Goal: Task Accomplishment & Management: Complete application form

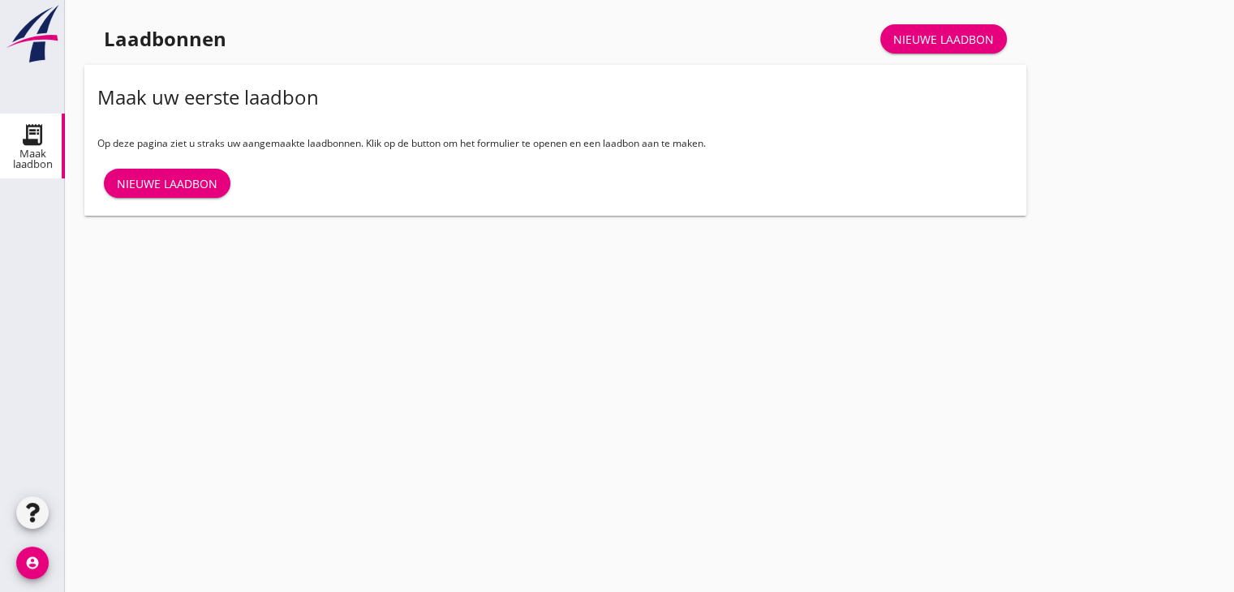
click at [170, 173] on link "Nieuwe laadbon" at bounding box center [167, 183] width 127 height 29
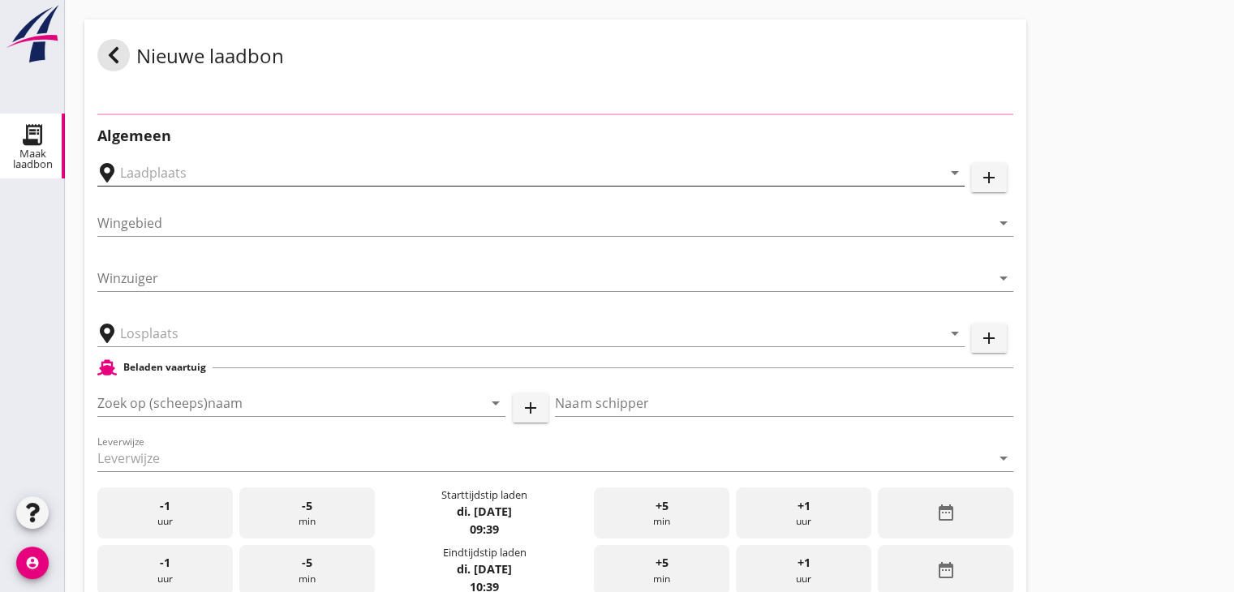
click at [174, 176] on input "text" at bounding box center [519, 173] width 799 height 26
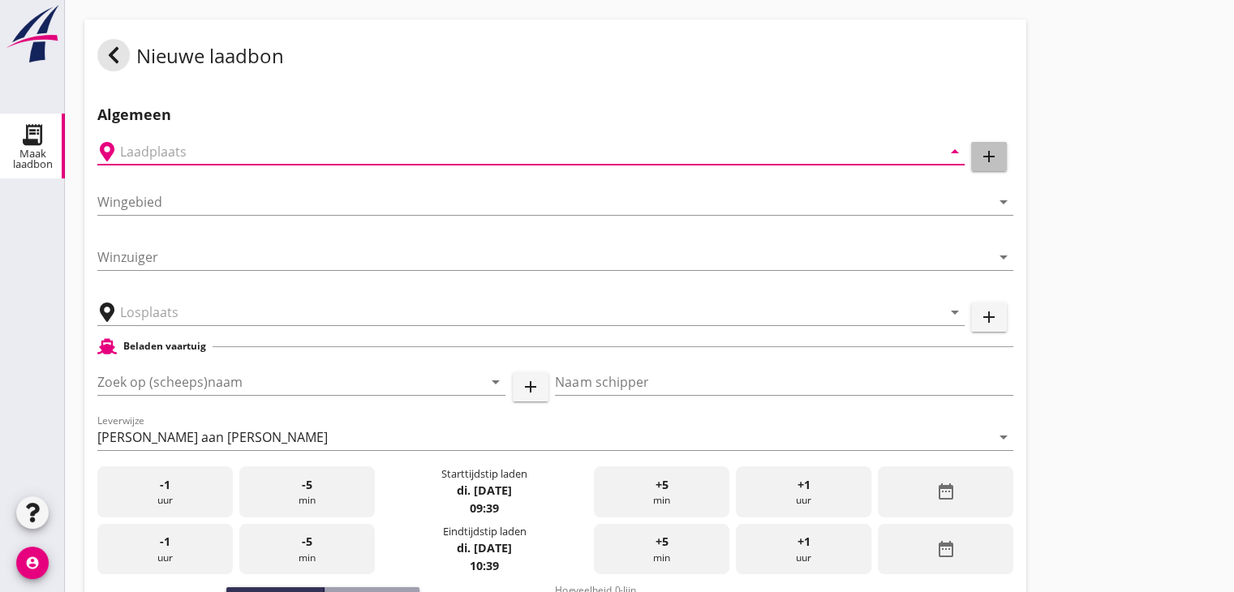
click at [986, 160] on icon "add" at bounding box center [988, 156] width 19 height 19
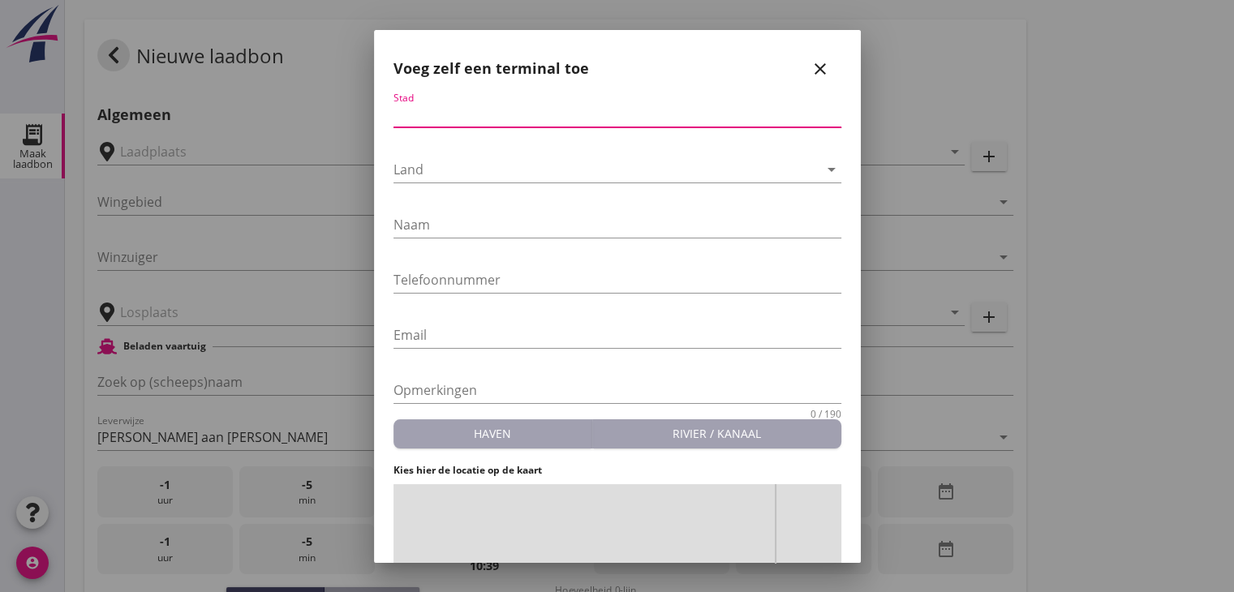
click at [591, 118] on input "Stad" at bounding box center [617, 114] width 448 height 26
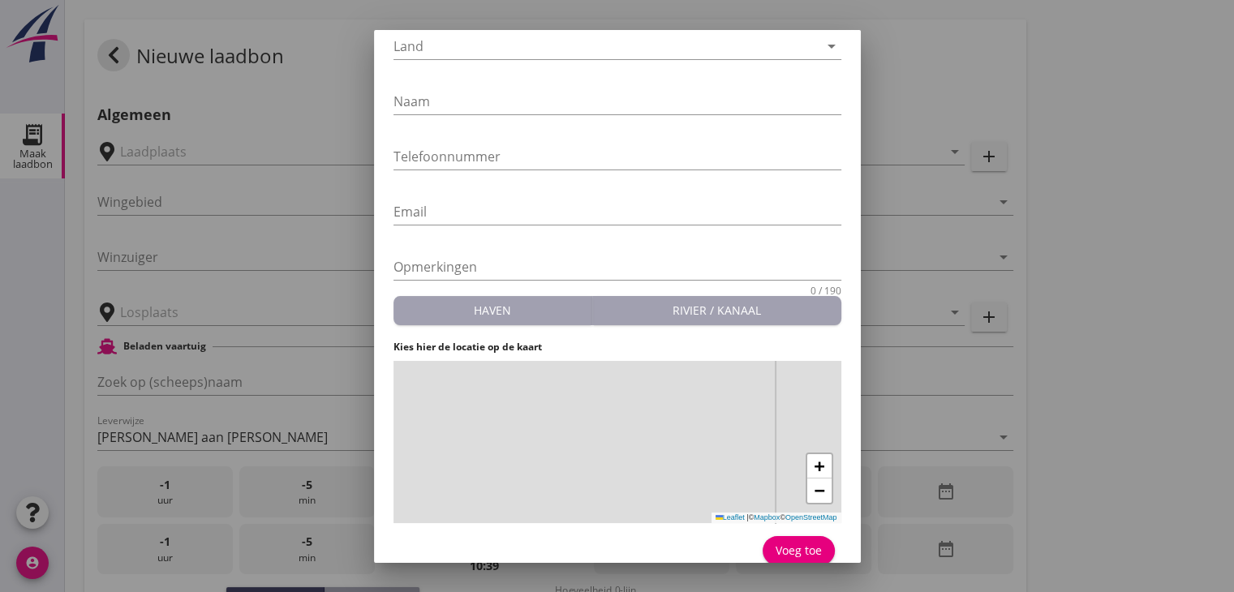
scroll to position [140, 0]
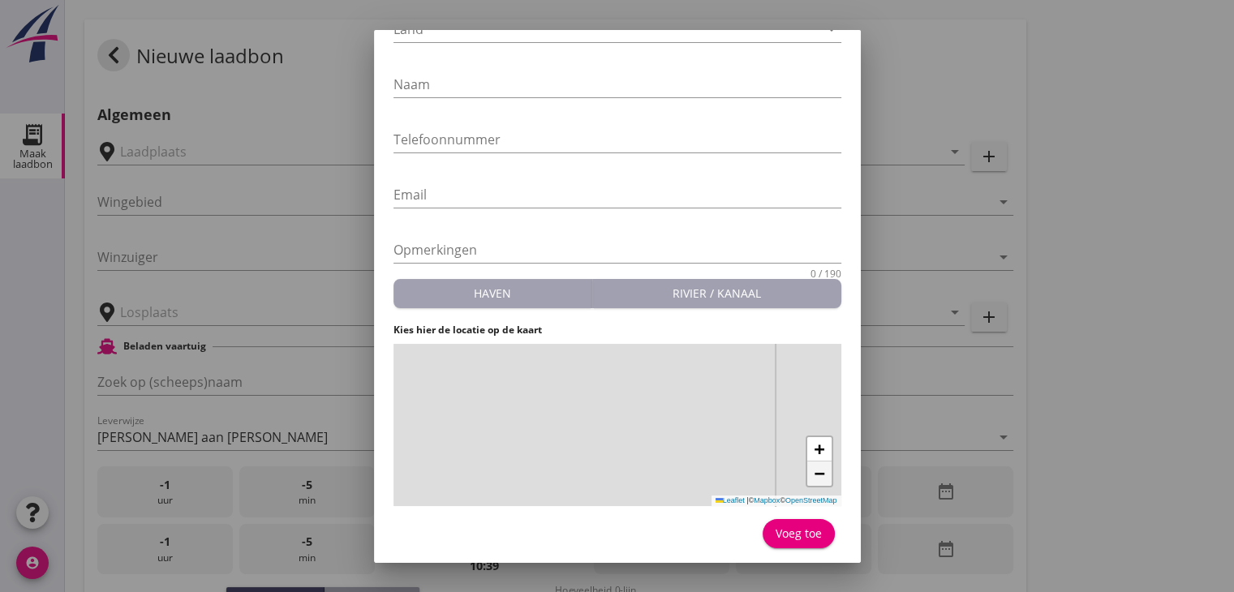
click at [817, 484] on link "−" at bounding box center [819, 474] width 24 height 24
click at [813, 475] on link "−" at bounding box center [819, 474] width 24 height 24
drag, startPoint x: 603, startPoint y: 449, endPoint x: 740, endPoint y: 329, distance: 182.1
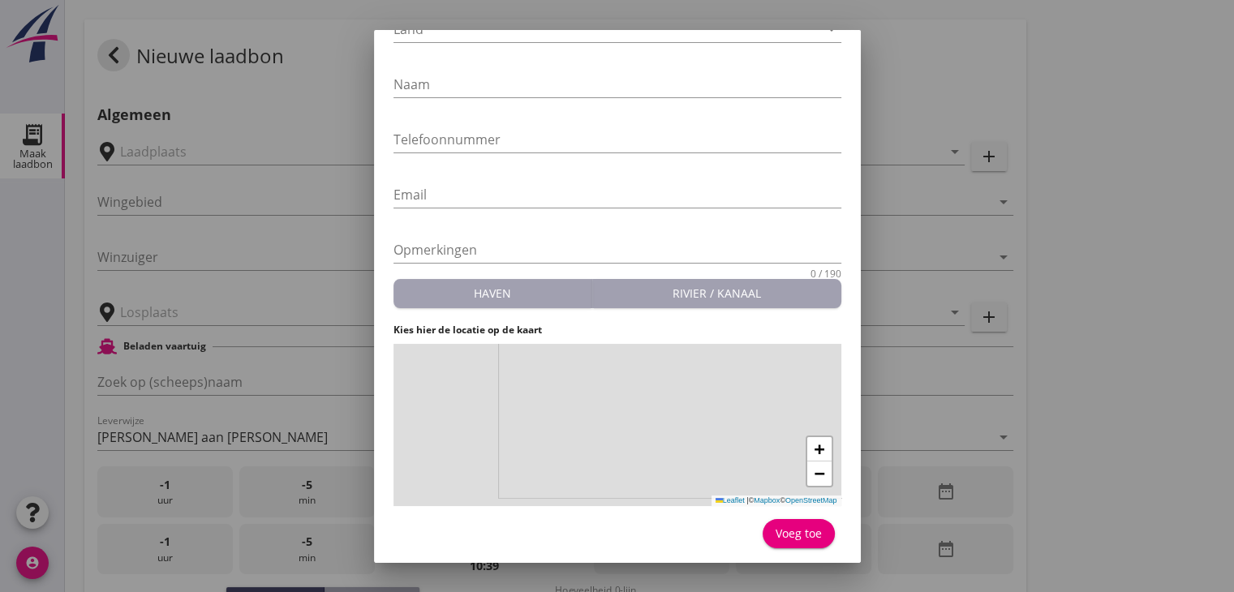
click at [740, 329] on form "Stad Land arrow_drop_down Naam Telefoonnummer Email Opmerkingen 0 / 190 Haven R…" at bounding box center [617, 252] width 448 height 602
click at [814, 444] on span "+" at bounding box center [819, 449] width 11 height 20
drag, startPoint x: 717, startPoint y: 376, endPoint x: 748, endPoint y: 452, distance: 82.2
click at [694, 459] on div "+ − Leaflet | © Mapbox © OpenStreetMap" at bounding box center [617, 425] width 448 height 162
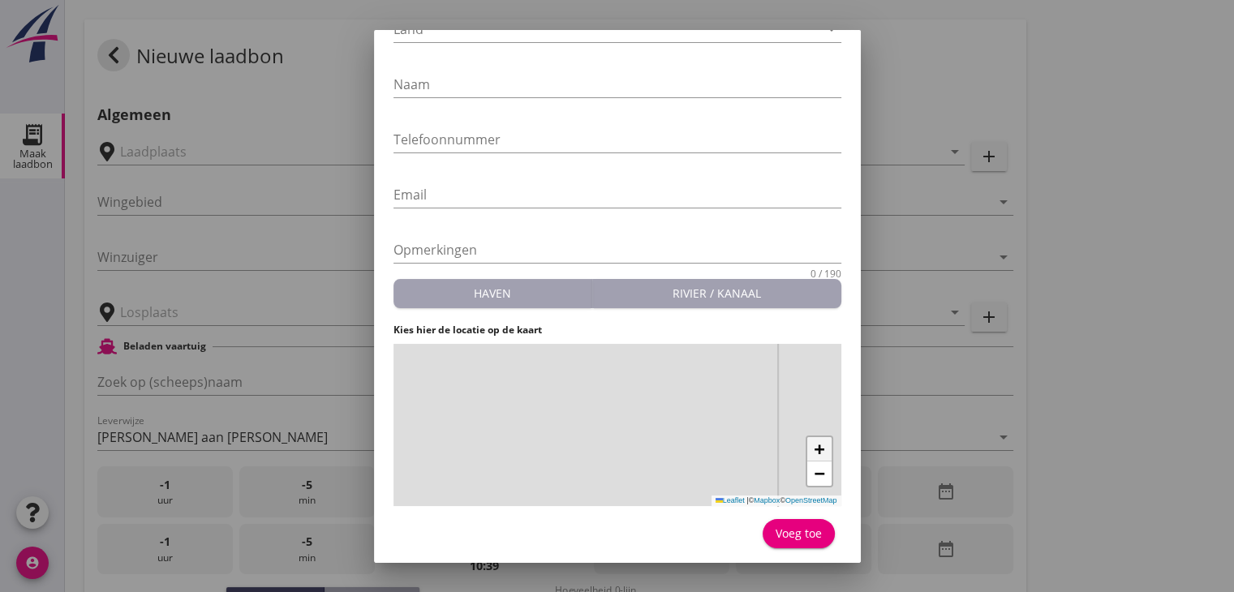
click at [814, 453] on span "+" at bounding box center [819, 449] width 11 height 20
drag, startPoint x: 715, startPoint y: 402, endPoint x: 655, endPoint y: 475, distance: 93.4
click at [655, 475] on div "+ − Leaflet | © Mapbox © OpenStreetMap" at bounding box center [617, 425] width 448 height 162
click at [814, 441] on span "+" at bounding box center [819, 449] width 11 height 20
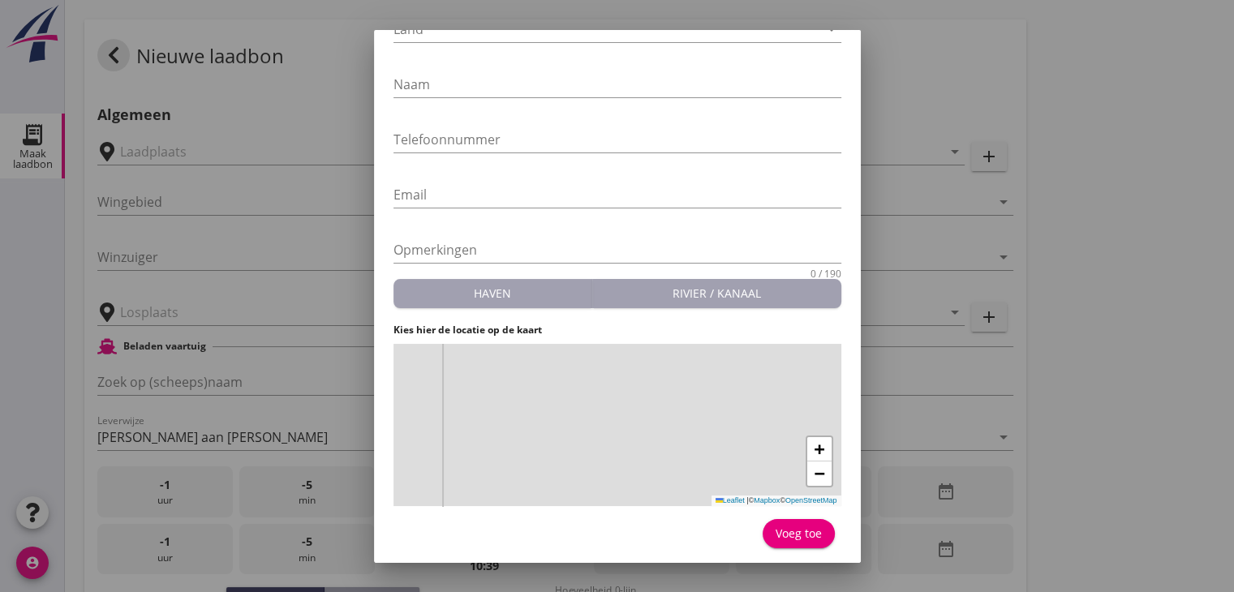
drag, startPoint x: 665, startPoint y: 371, endPoint x: 643, endPoint y: 466, distance: 98.2
click at [643, 466] on div "+ − Leaflet | © Mapbox © OpenStreetMap" at bounding box center [617, 425] width 448 height 162
drag, startPoint x: 651, startPoint y: 382, endPoint x: 646, endPoint y: 487, distance: 104.8
click at [646, 487] on div "+ − Leaflet | © Mapbox © OpenStreetMap" at bounding box center [617, 425] width 448 height 162
drag, startPoint x: 564, startPoint y: 420, endPoint x: 638, endPoint y: 470, distance: 89.3
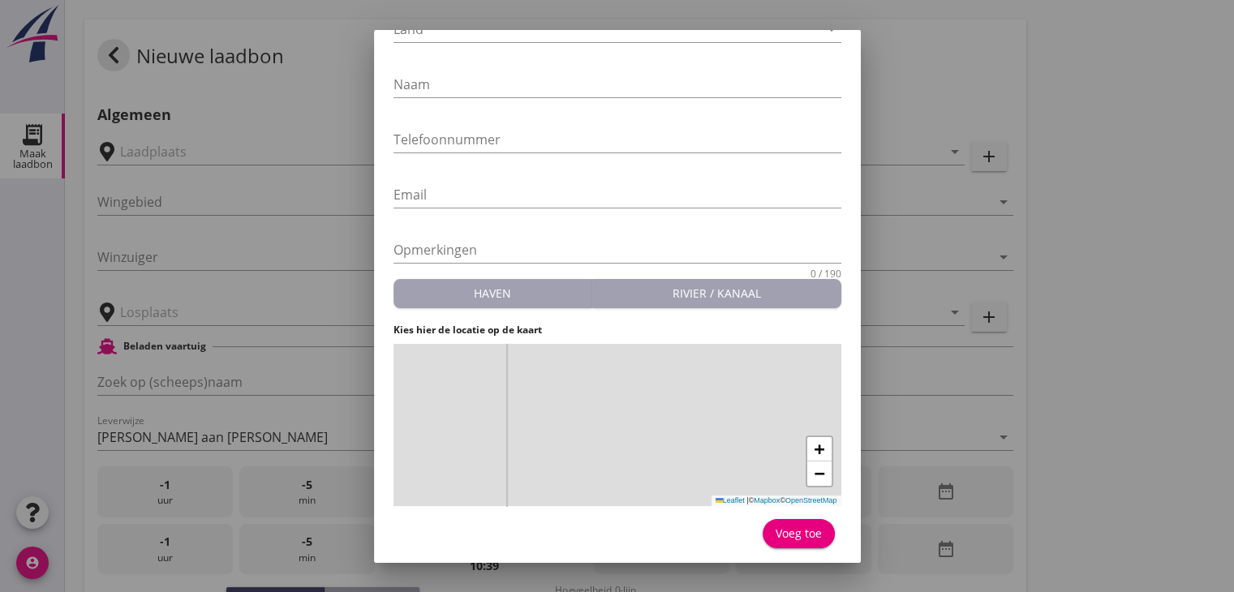
click at [638, 470] on div "+ − Leaflet | © Mapbox © OpenStreetMap" at bounding box center [617, 425] width 448 height 162
click at [814, 447] on span "+" at bounding box center [819, 449] width 11 height 20
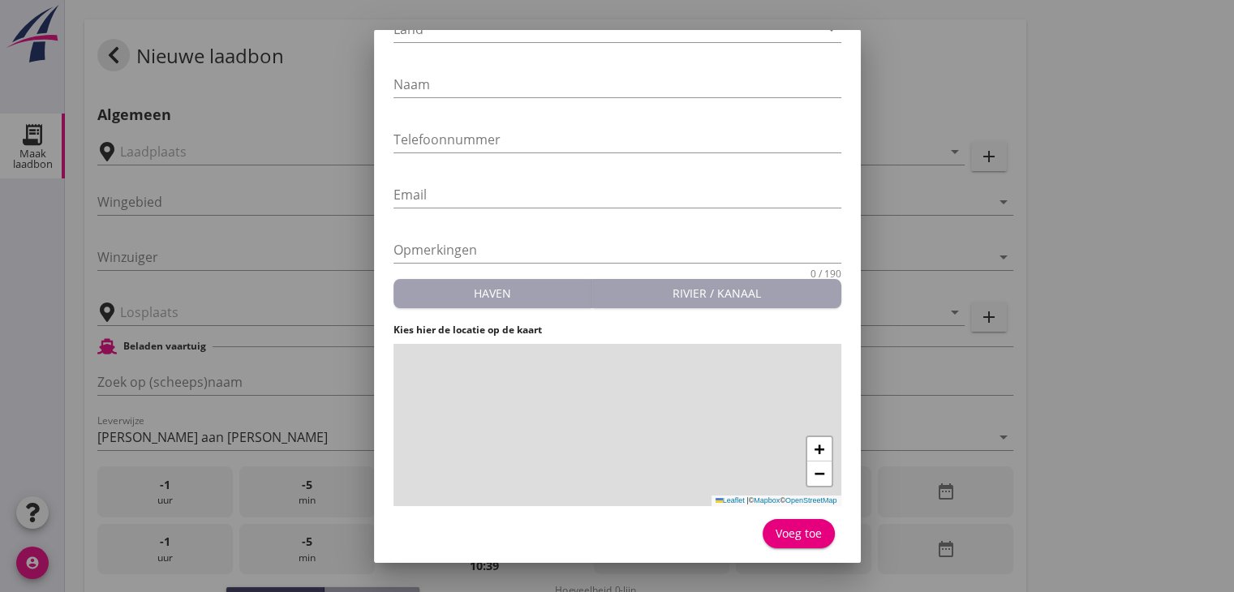
drag, startPoint x: 712, startPoint y: 384, endPoint x: 418, endPoint y: 455, distance: 302.8
click at [418, 455] on div "+ − Leaflet | © Mapbox © OpenStreetMap" at bounding box center [617, 425] width 448 height 162
drag, startPoint x: 545, startPoint y: 360, endPoint x: 529, endPoint y: 477, distance: 117.9
click at [530, 479] on div "+ − Leaflet | © Mapbox © OpenStreetMap" at bounding box center [617, 425] width 448 height 162
click at [626, 421] on div "+ − Leaflet | © Mapbox © OpenStreetMap" at bounding box center [617, 425] width 448 height 162
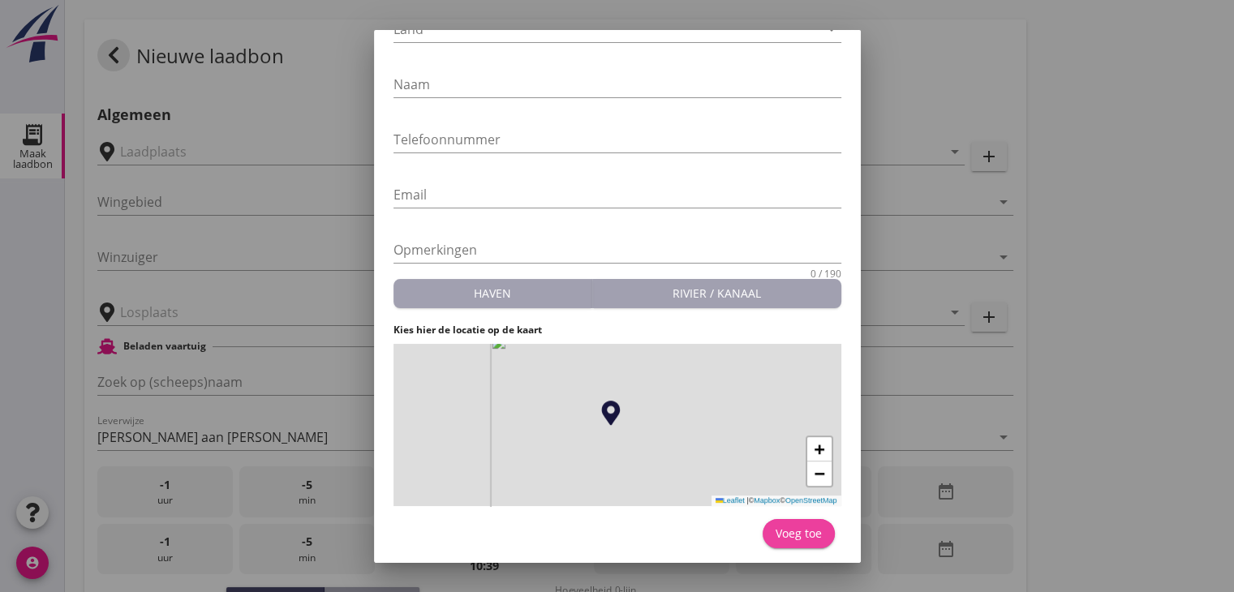
click at [779, 534] on div "Voeg toe" at bounding box center [798, 533] width 46 height 17
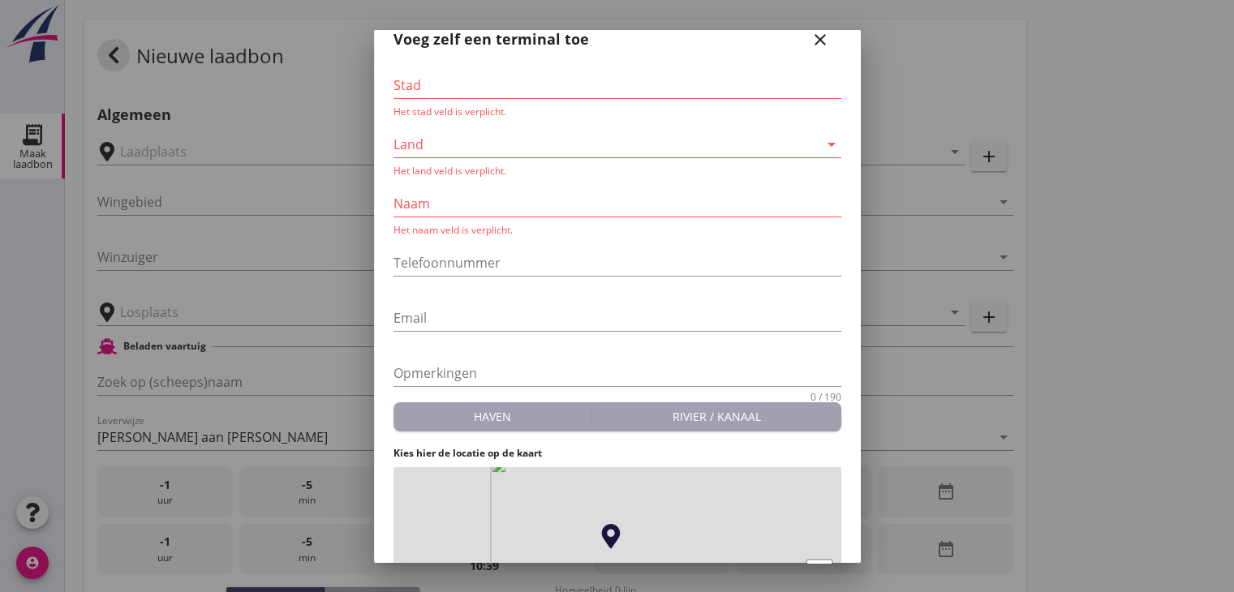
scroll to position [0, 0]
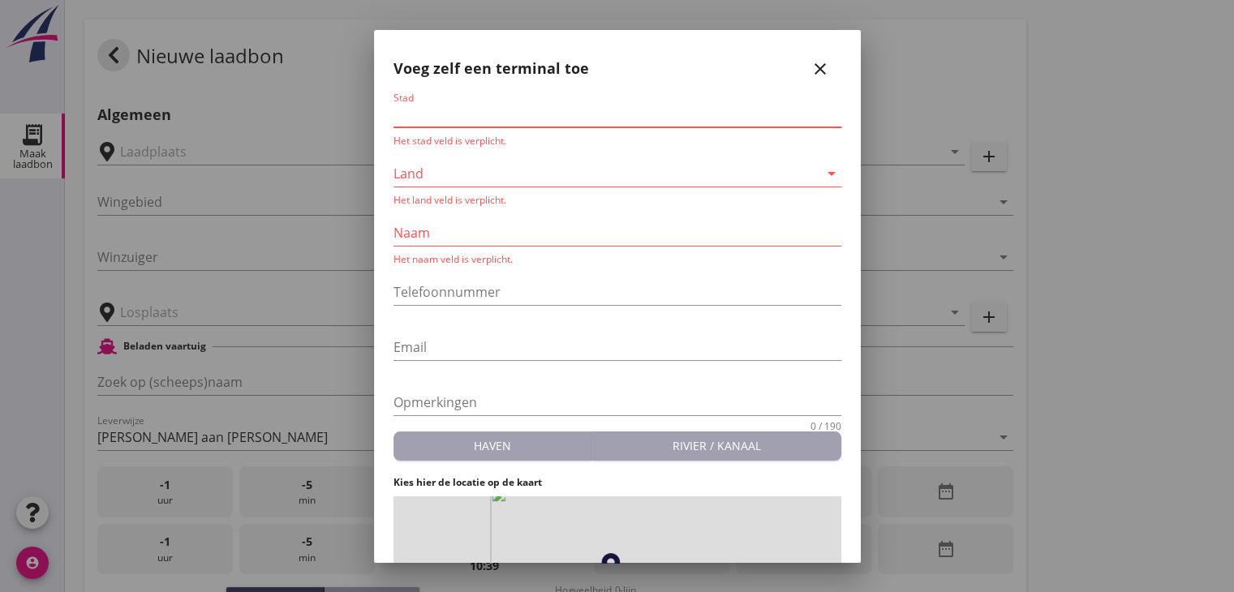
click at [586, 118] on input "Stad" at bounding box center [617, 114] width 448 height 26
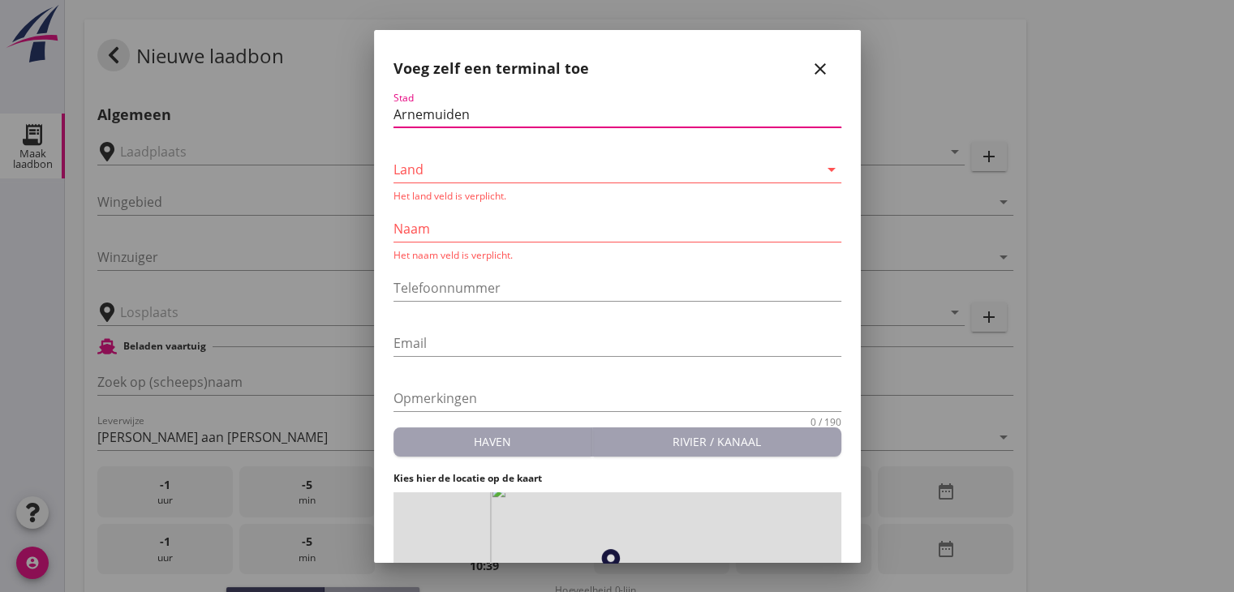
type input "Arnemuiden"
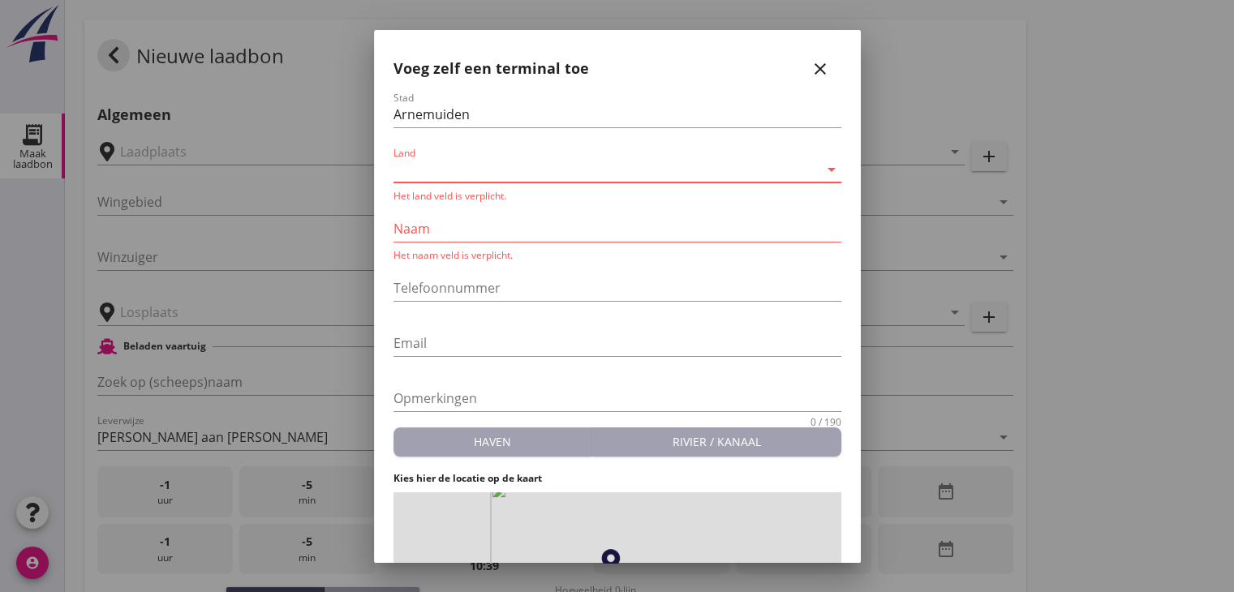
click at [823, 166] on icon "arrow_drop_down" at bounding box center [831, 169] width 19 height 19
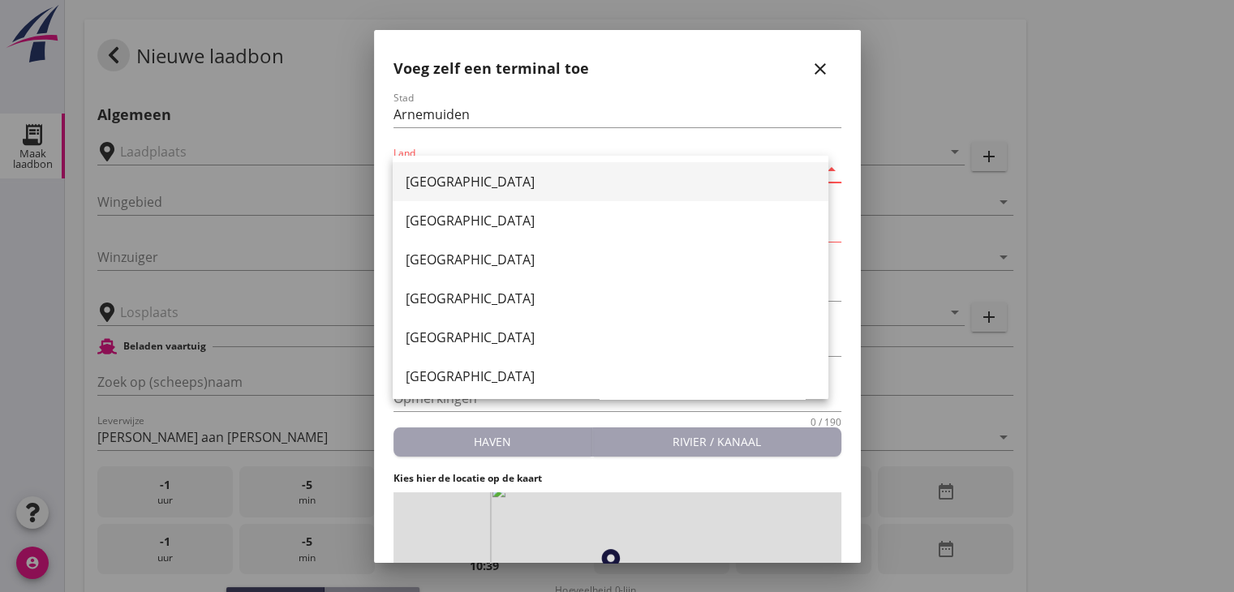
click at [406, 176] on div "[GEOGRAPHIC_DATA]" at bounding box center [611, 181] width 410 height 19
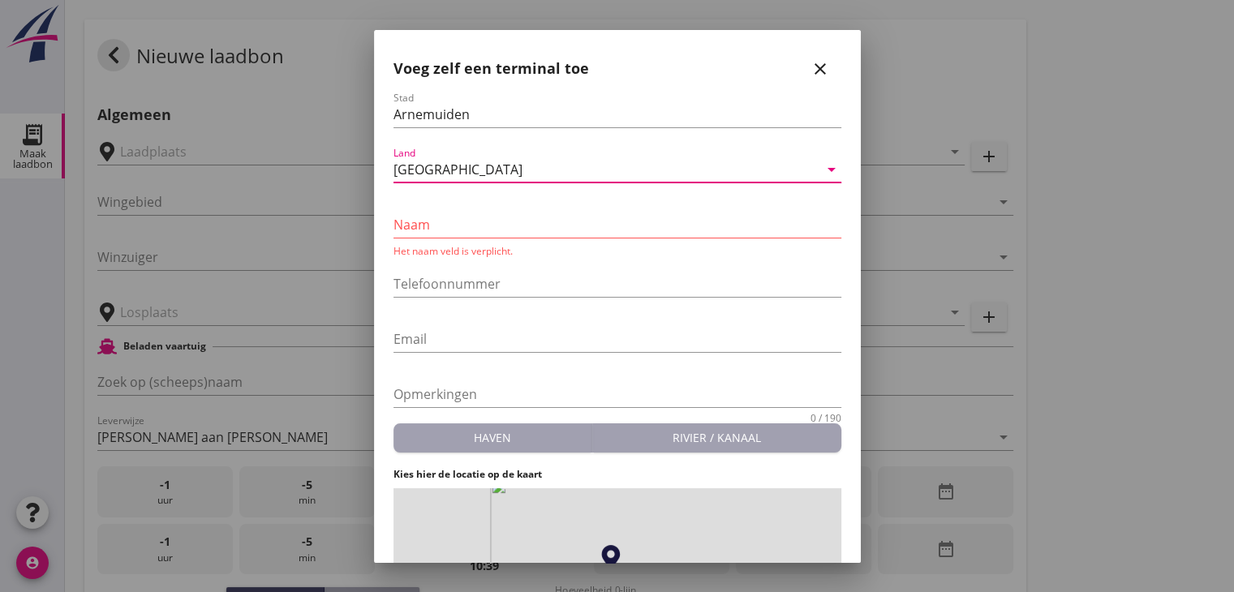
click at [441, 212] on input "Naam" at bounding box center [617, 225] width 448 height 26
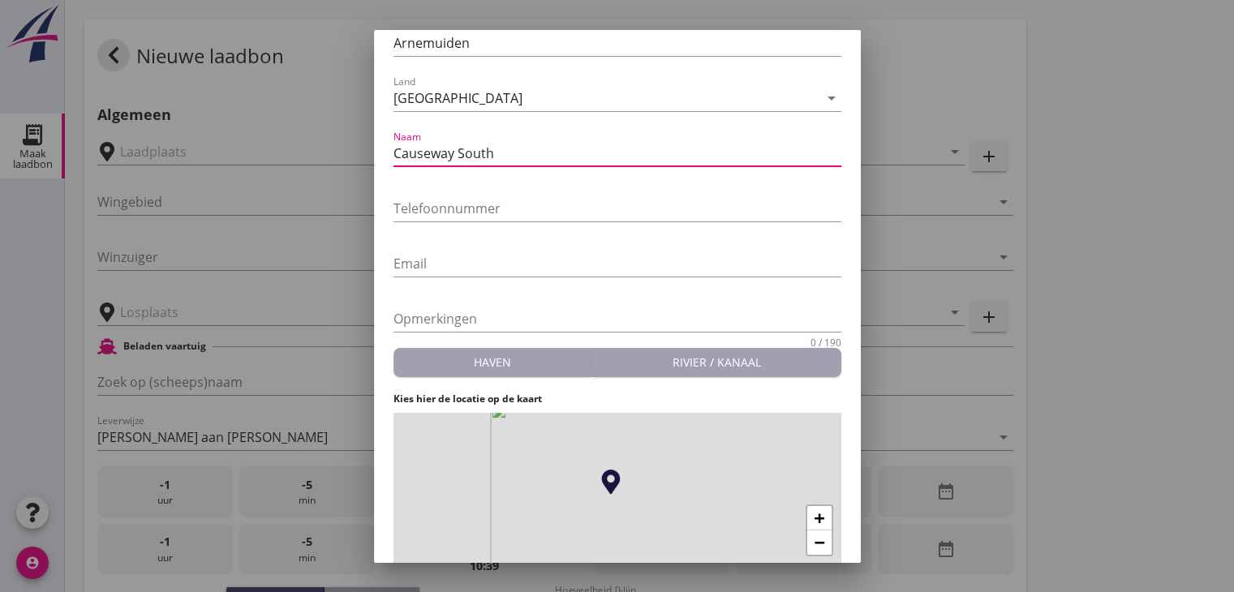
scroll to position [140, 0]
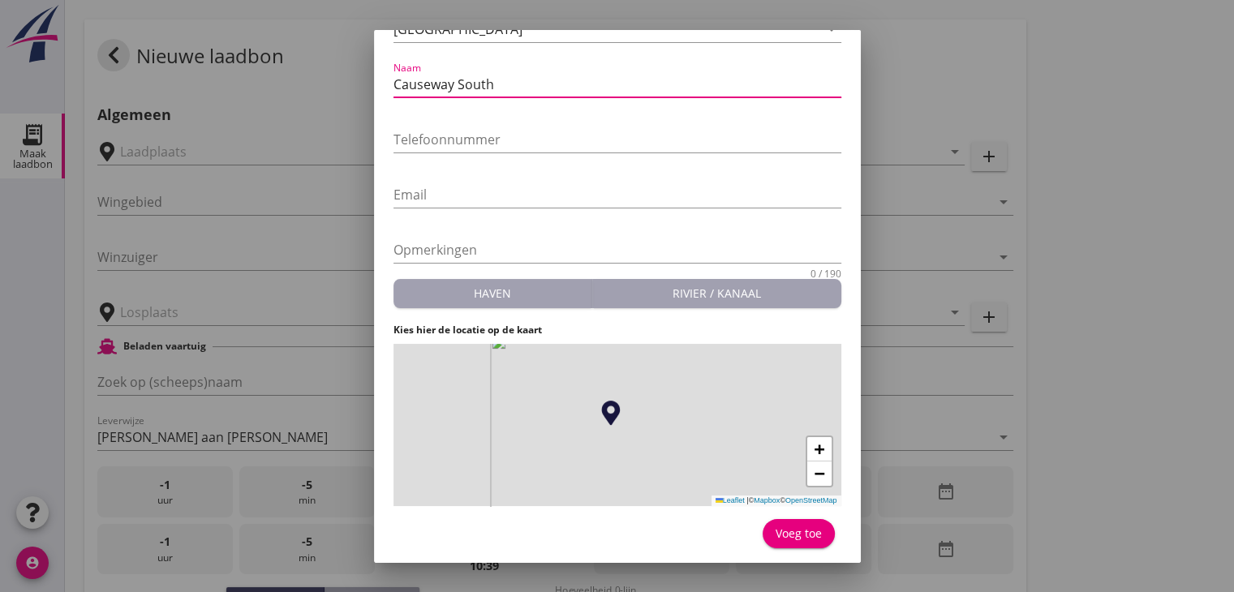
type input "Causeway South"
click at [808, 531] on div "Voeg toe" at bounding box center [798, 533] width 46 height 17
type input "Causeway South"
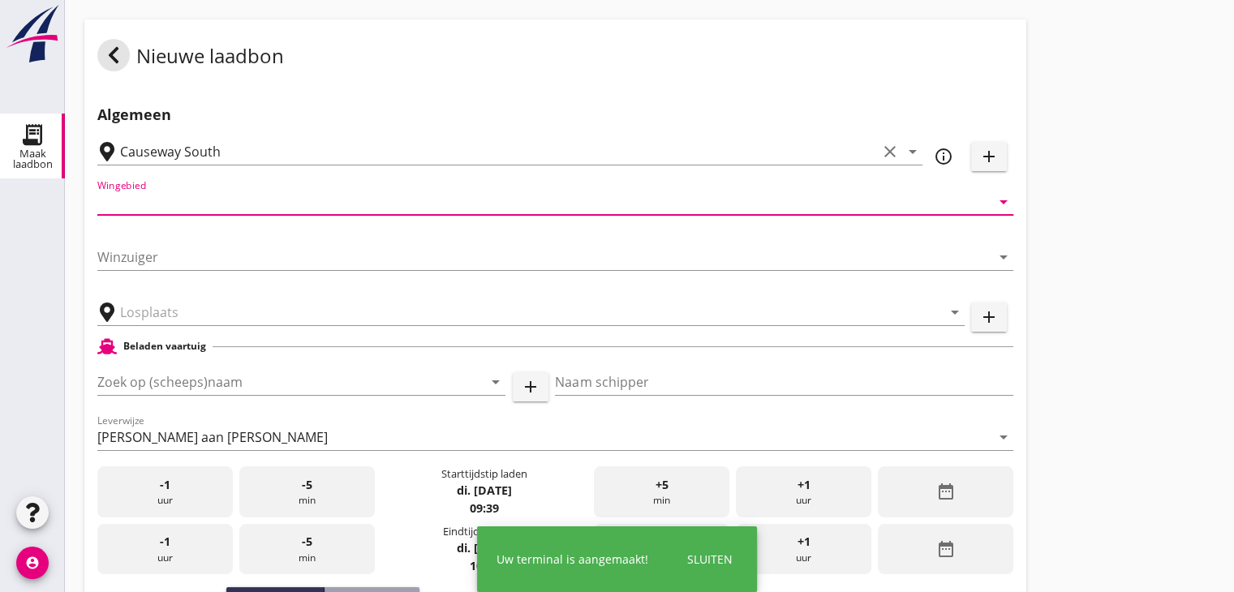
click at [183, 195] on input "Wingebied" at bounding box center [543, 202] width 893 height 26
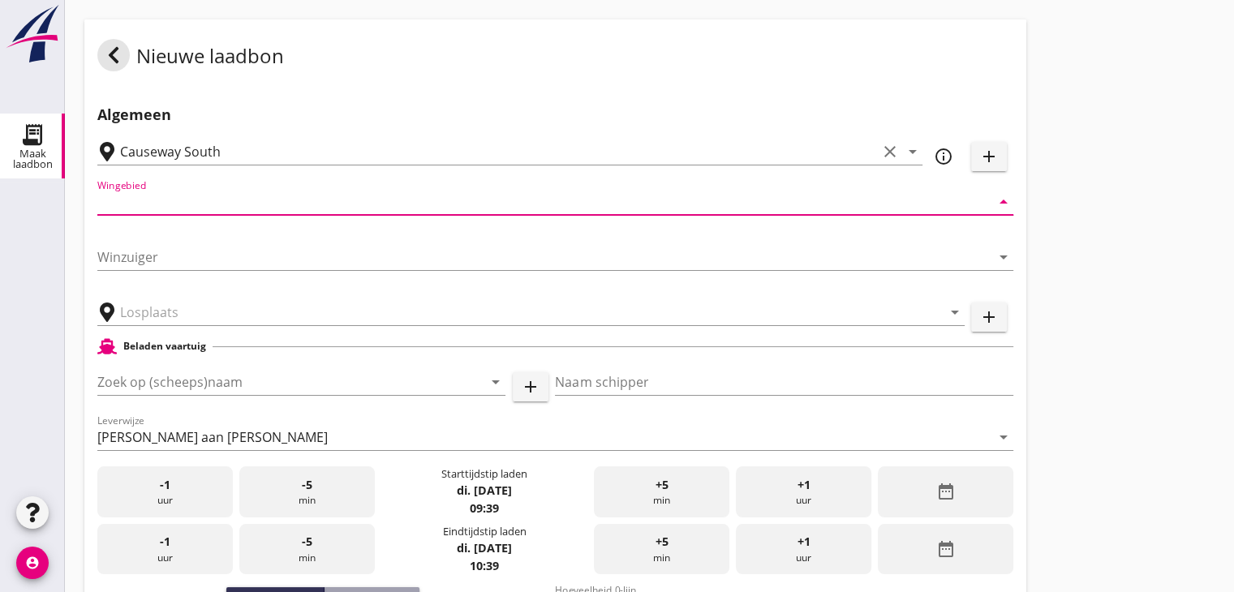
click at [1006, 198] on icon "arrow_drop_down" at bounding box center [1003, 201] width 19 height 19
click at [997, 214] on div "Wingebied arrow_drop_down" at bounding box center [555, 202] width 916 height 26
click at [1004, 200] on icon "arrow_drop_down" at bounding box center [1003, 201] width 19 height 19
click at [1003, 251] on icon "arrow_drop_down" at bounding box center [1003, 256] width 19 height 19
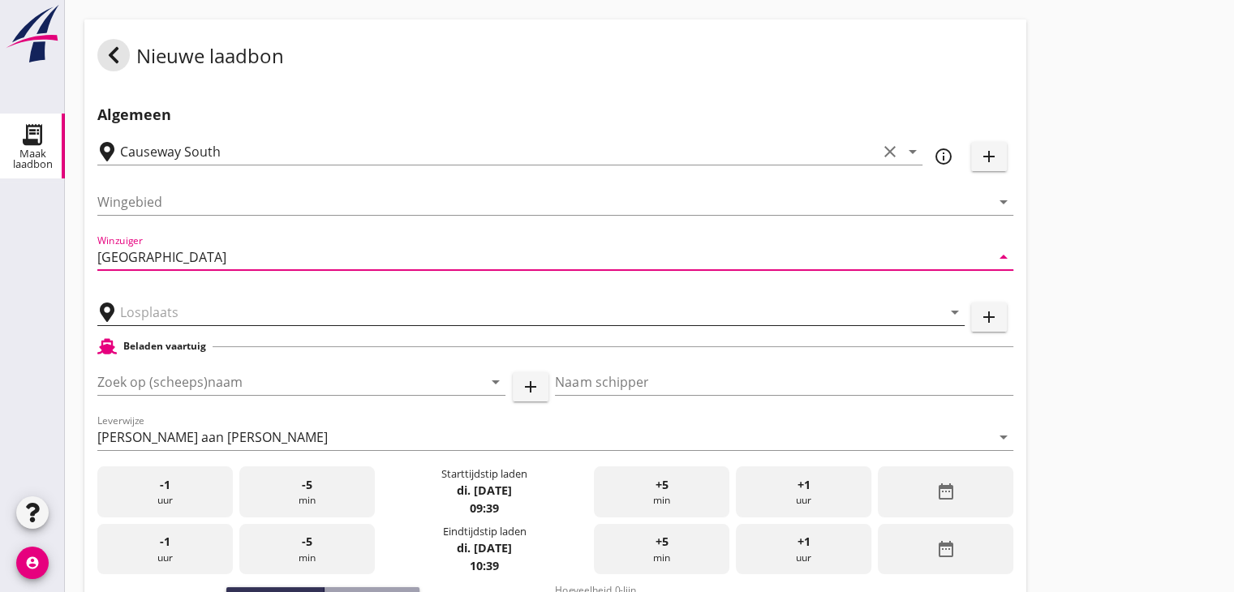
type input "[GEOGRAPHIC_DATA]"
click at [294, 301] on input "text" at bounding box center [519, 312] width 799 height 26
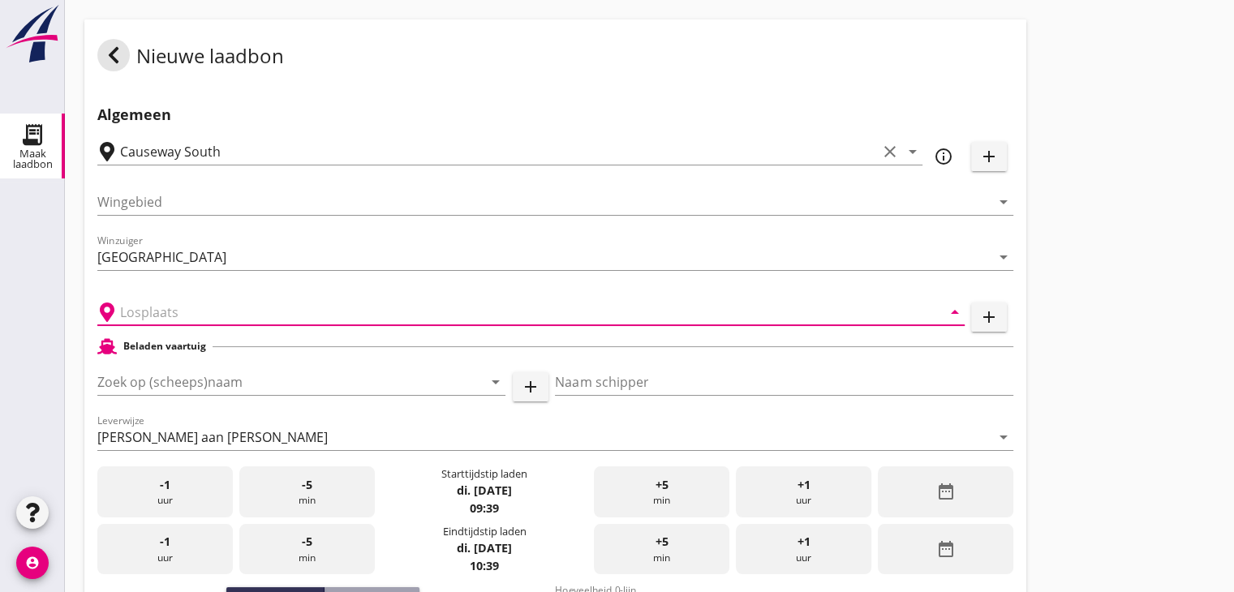
click at [977, 318] on button "add" at bounding box center [989, 317] width 36 height 29
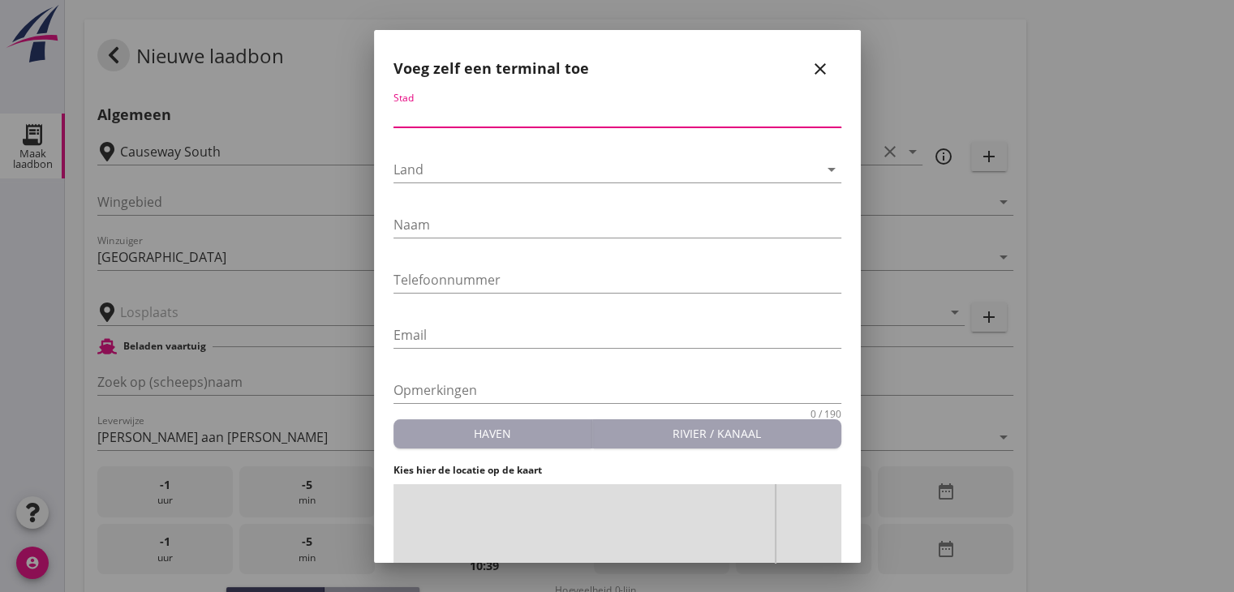
click at [694, 114] on input "Stad" at bounding box center [617, 114] width 448 height 26
type input "Arnemuiden"
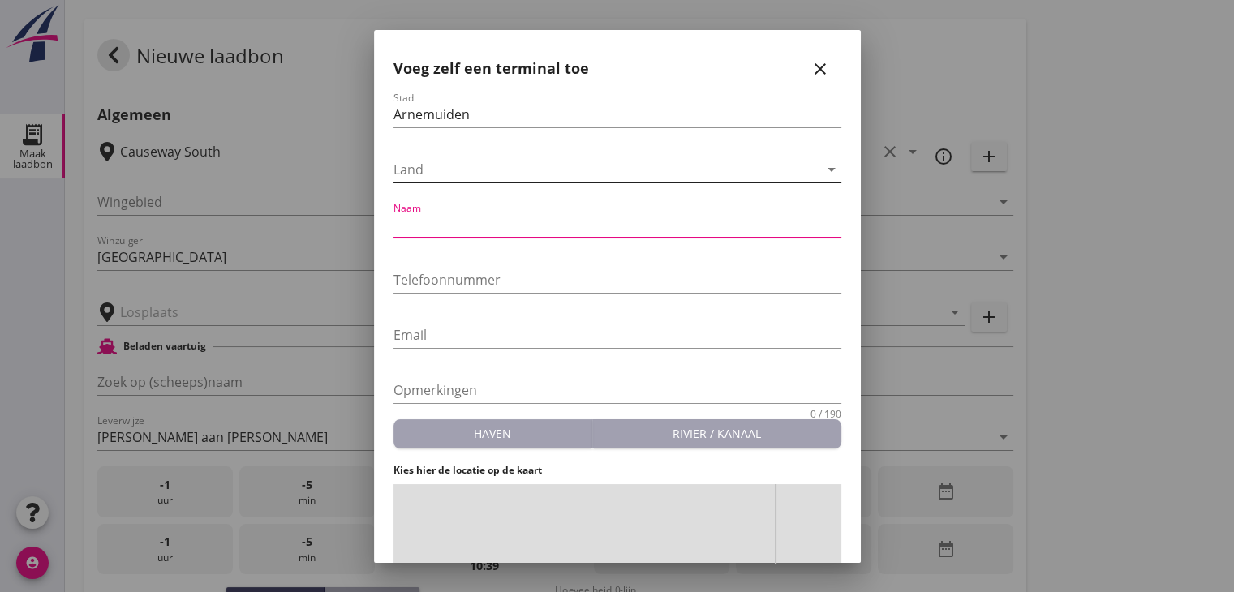
click at [652, 174] on div at bounding box center [605, 170] width 425 height 26
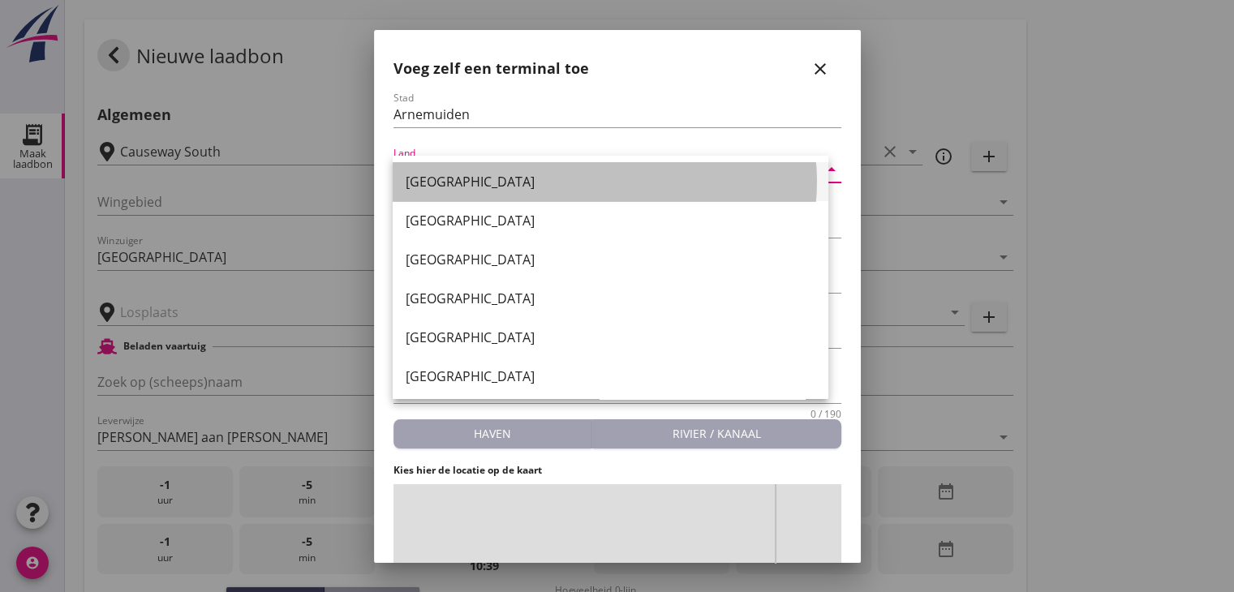
click at [579, 186] on div "[GEOGRAPHIC_DATA]" at bounding box center [611, 181] width 410 height 19
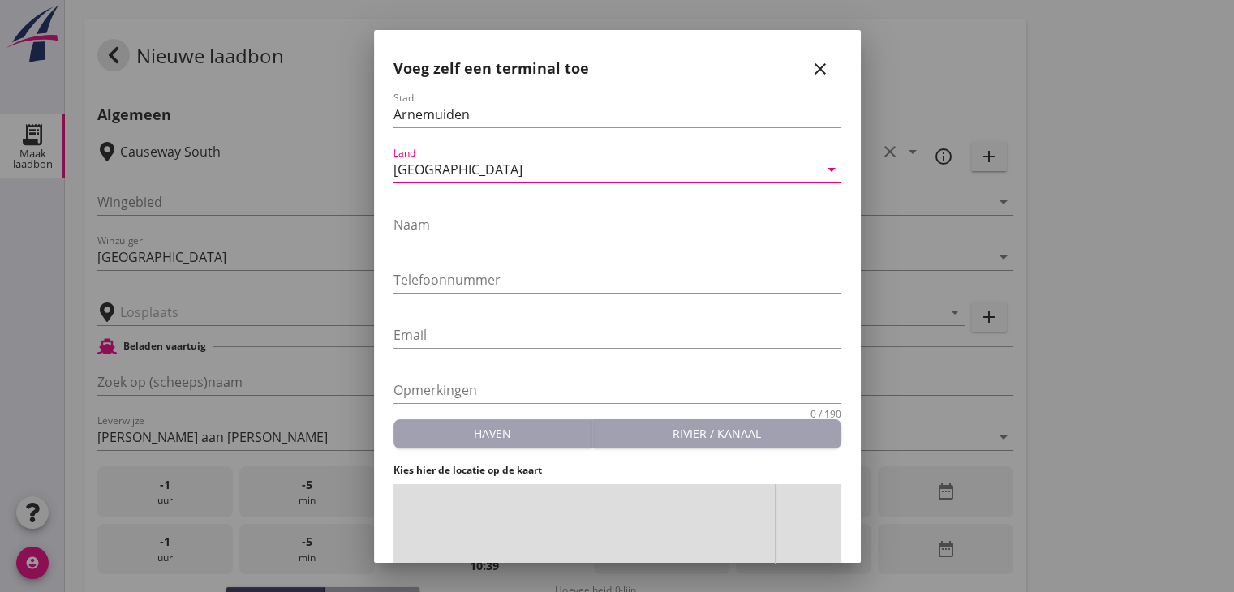
click at [470, 210] on div "Naam" at bounding box center [617, 228] width 448 height 52
click at [463, 221] on input "Naam" at bounding box center [617, 225] width 448 height 26
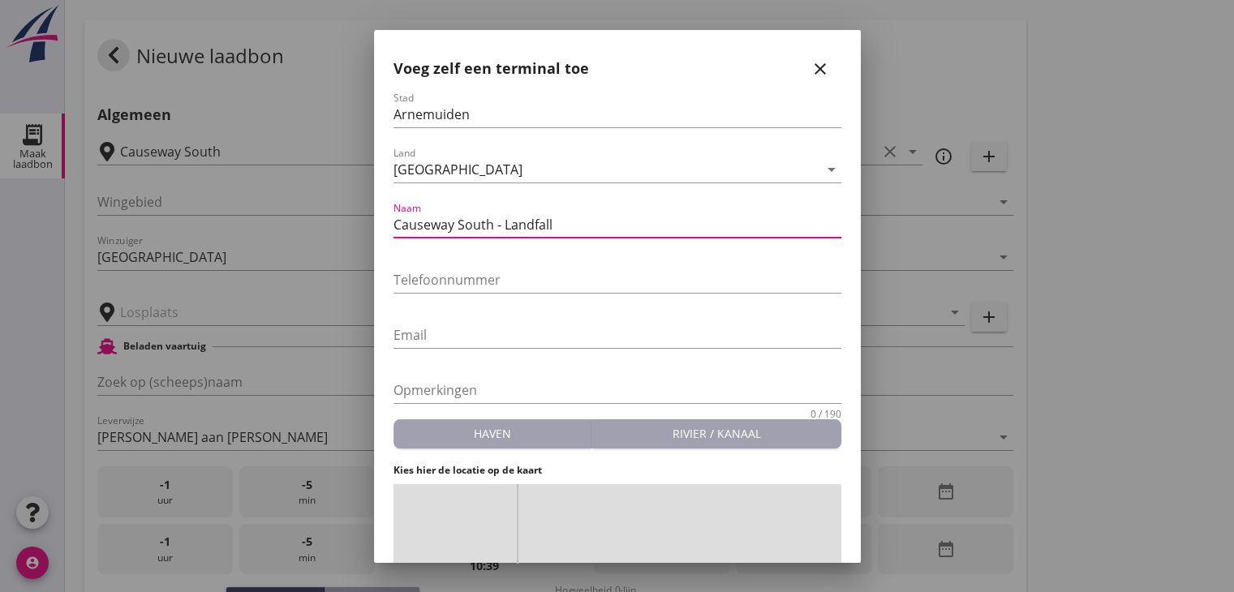
type input "Causeway South - Landfall"
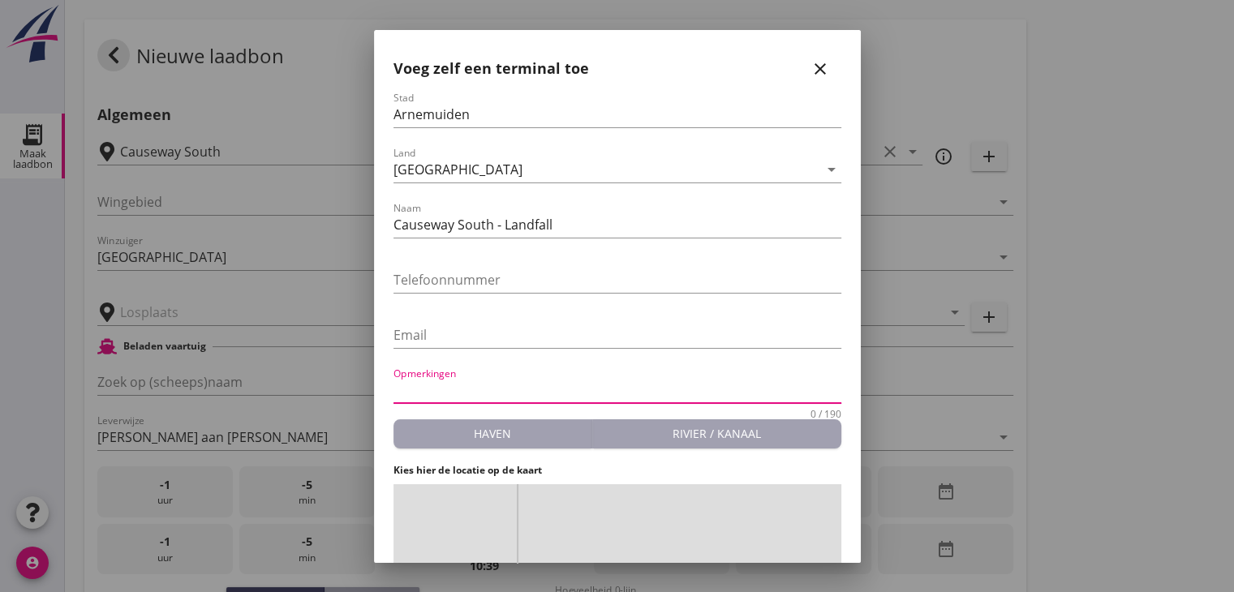
drag, startPoint x: 569, startPoint y: 309, endPoint x: 510, endPoint y: 422, distance: 127.4
click at [489, 176] on form "Stad [GEOGRAPHIC_DATA] Land [GEOGRAPHIC_DATA] arrow_drop_down Naam Causeway Sou…" at bounding box center [617, 393] width 448 height 602
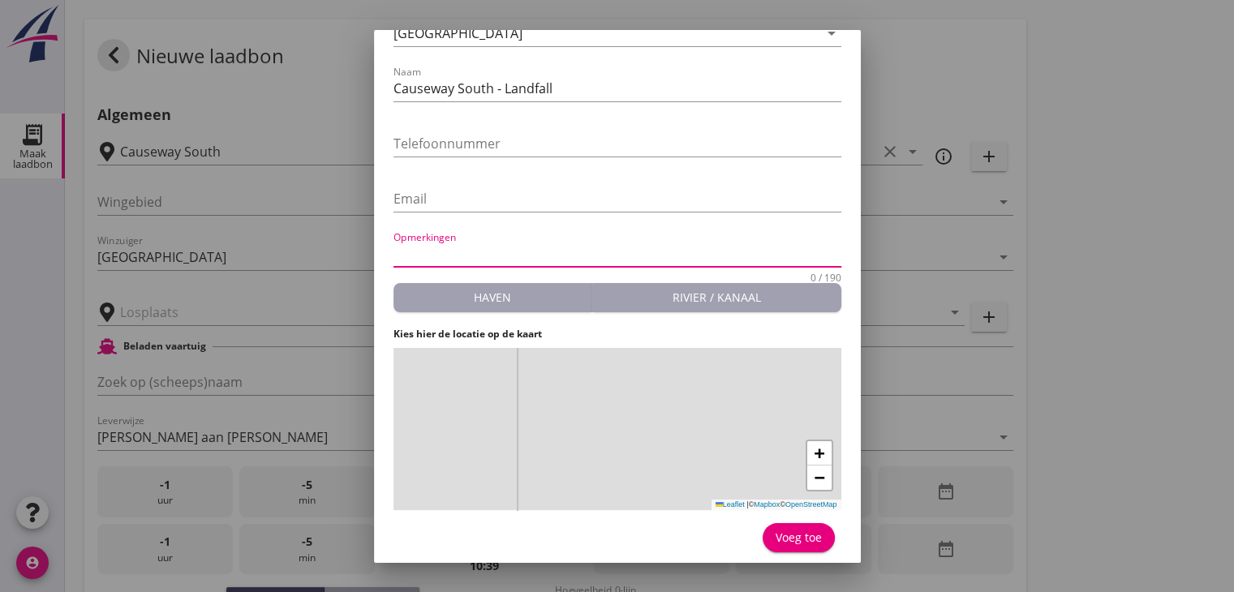
scroll to position [140, 0]
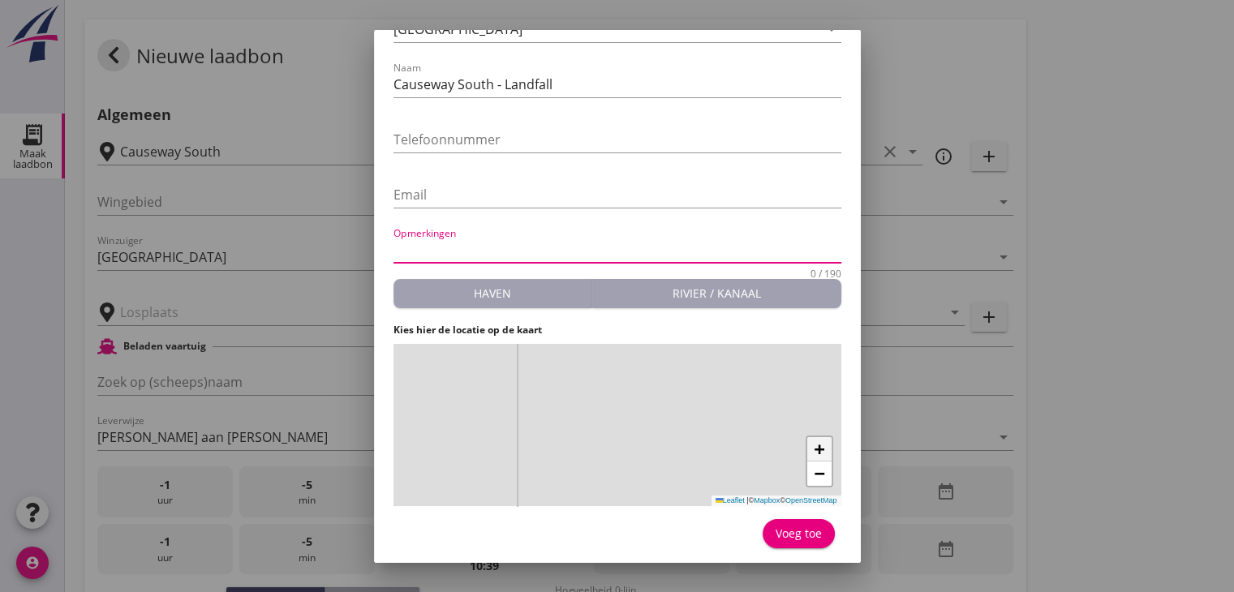
click at [814, 446] on span "+" at bounding box center [819, 449] width 11 height 20
click at [814, 445] on span "+" at bounding box center [819, 449] width 11 height 20
drag, startPoint x: 733, startPoint y: 378, endPoint x: 531, endPoint y: 479, distance: 226.0
click at [531, 479] on div "+ − Leaflet | © Mapbox © OpenStreetMap" at bounding box center [617, 425] width 448 height 162
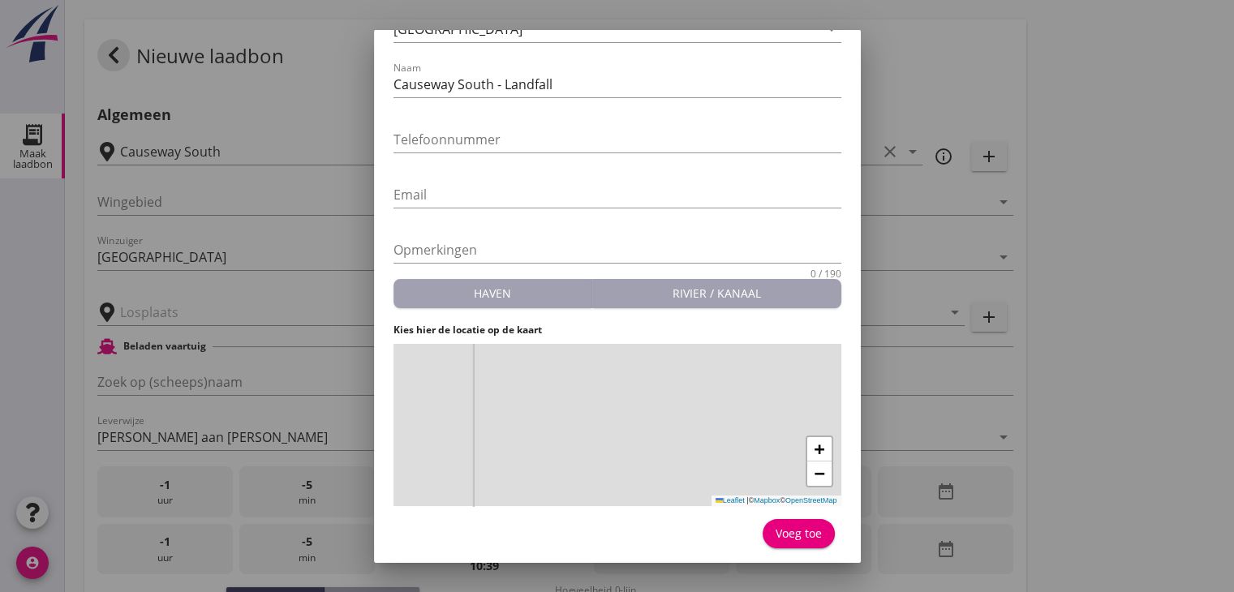
drag, startPoint x: 608, startPoint y: 377, endPoint x: 587, endPoint y: 465, distance: 90.1
click at [587, 465] on div "+ − Leaflet | © Mapbox © OpenStreetMap" at bounding box center [617, 425] width 448 height 162
click at [814, 452] on span "+" at bounding box center [819, 449] width 11 height 20
click at [814, 451] on span "+" at bounding box center [819, 449] width 11 height 20
drag, startPoint x: 623, startPoint y: 451, endPoint x: 624, endPoint y: 367, distance: 83.6
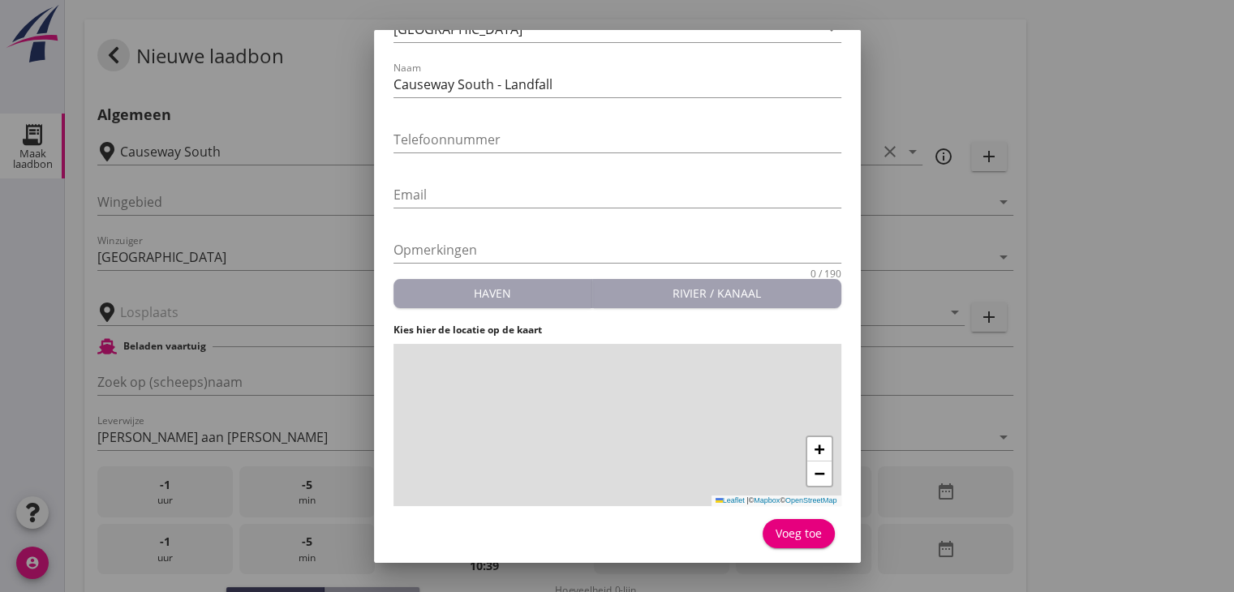
click at [624, 367] on div "+ − Leaflet | © Mapbox © OpenStreetMap" at bounding box center [617, 425] width 448 height 162
drag, startPoint x: 542, startPoint y: 439, endPoint x: 586, endPoint y: 392, distance: 64.8
click at [586, 392] on div "+ − Leaflet | © Mapbox © OpenStreetMap" at bounding box center [617, 425] width 448 height 162
click at [604, 378] on div "+ − Leaflet | © Mapbox © OpenStreetMap" at bounding box center [617, 425] width 448 height 162
click at [793, 530] on div "Voeg toe" at bounding box center [798, 533] width 46 height 17
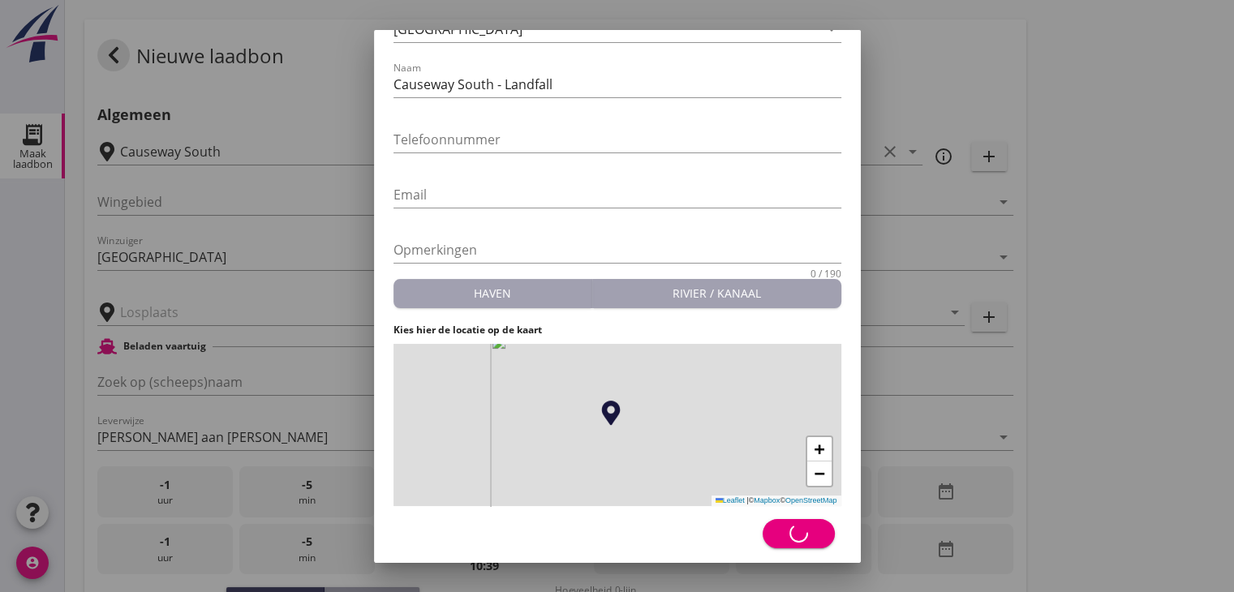
type input "Causeway South - Landfall"
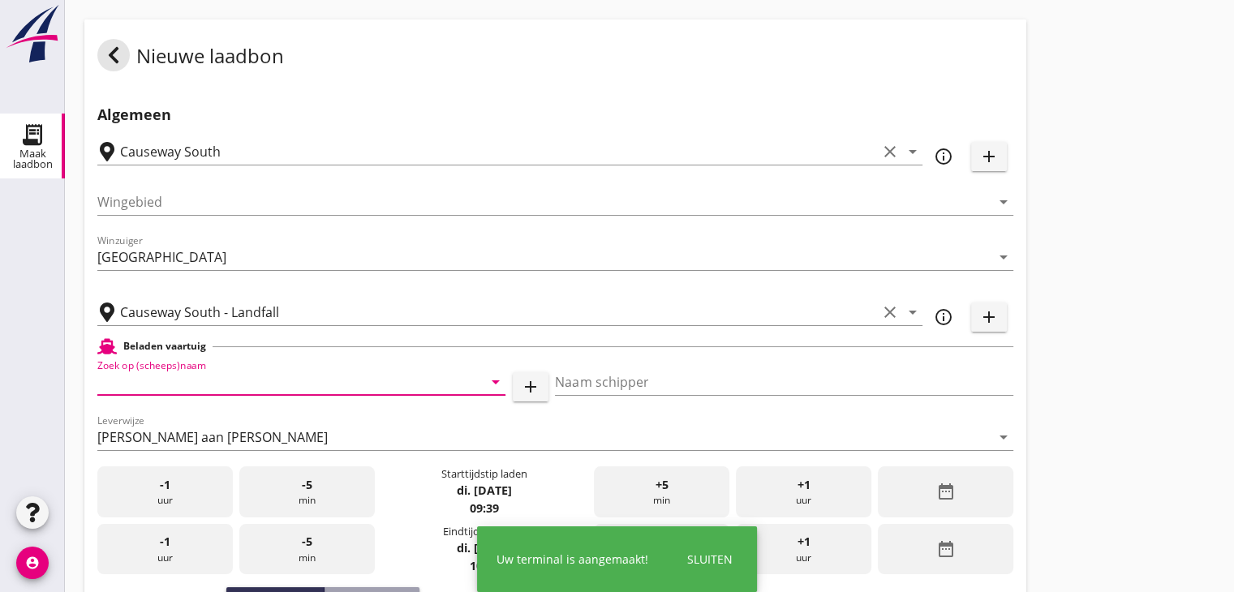
click at [235, 379] on input "Zoek op (scheeps)naam" at bounding box center [278, 382] width 363 height 26
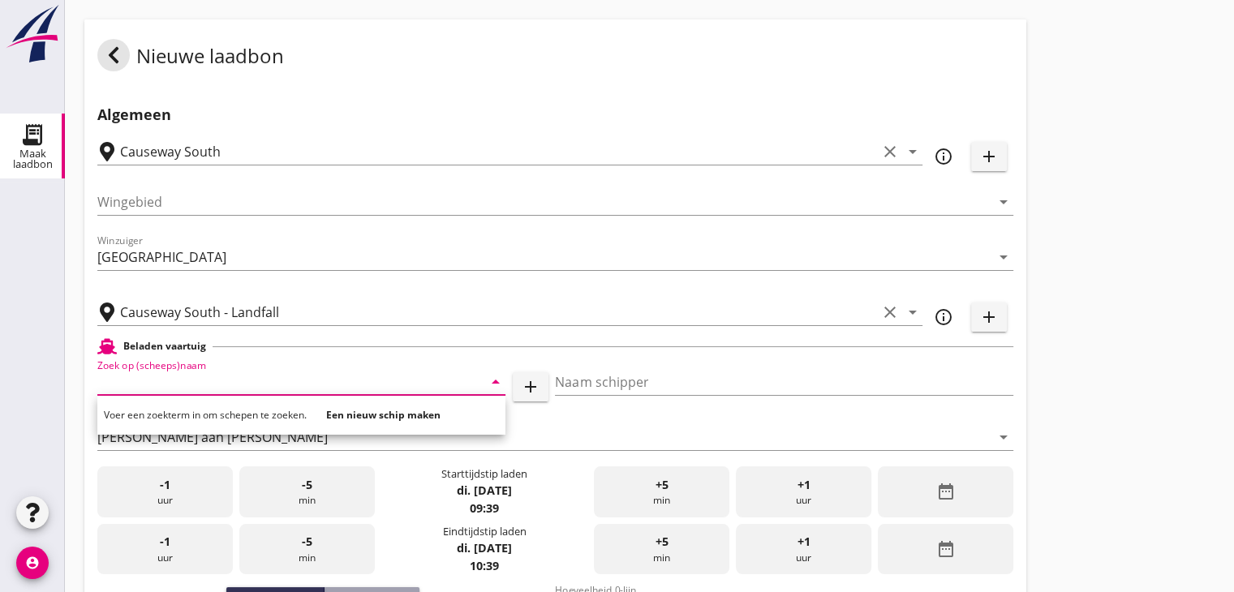
click at [395, 413] on strong "Een nieuw schip maken" at bounding box center [383, 415] width 114 height 14
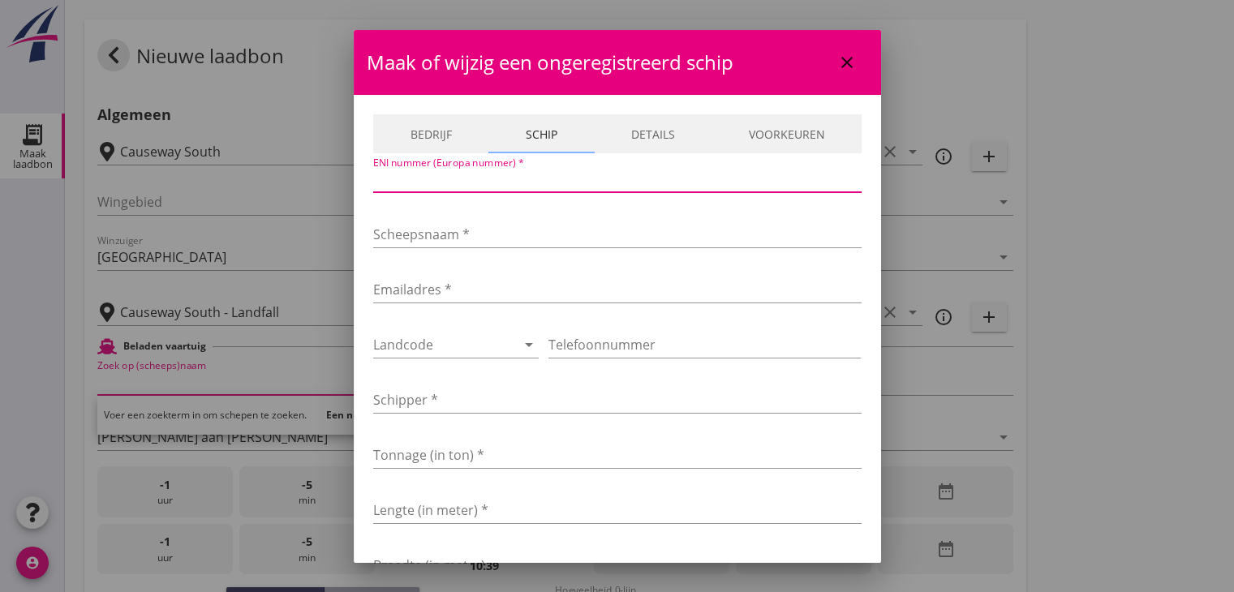
click at [475, 178] on input "ENI nummer (Europa nummer) *" at bounding box center [617, 179] width 488 height 26
type input "3250214"
click at [461, 216] on div "Scheepsnaam *" at bounding box center [617, 238] width 488 height 52
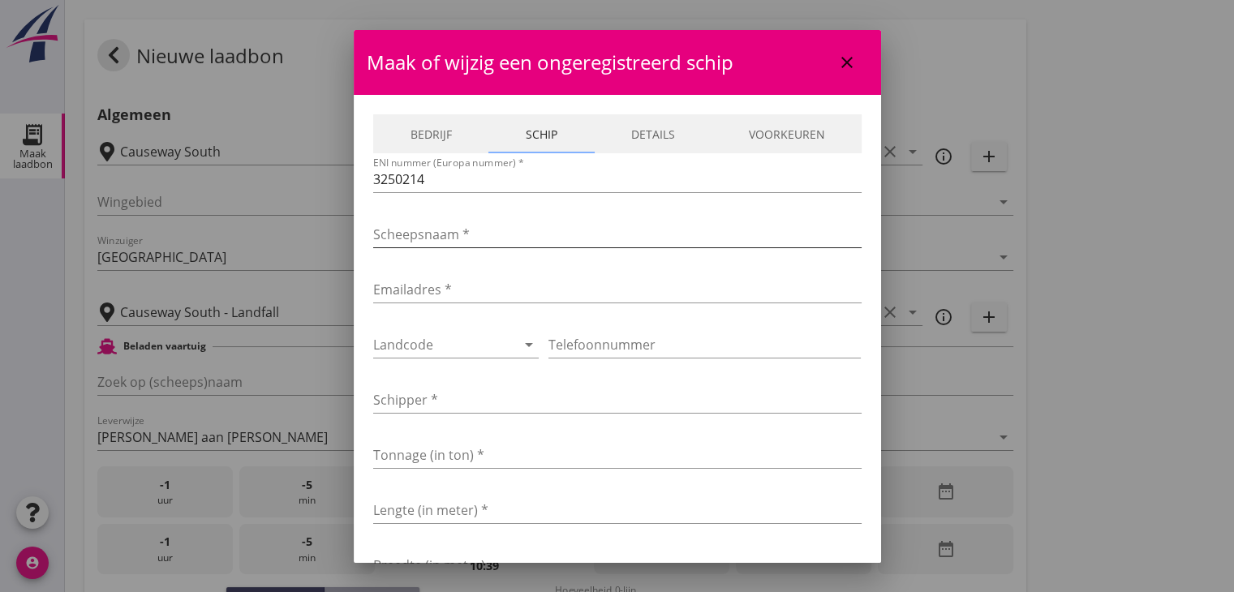
click at [445, 244] on input "Scheepsnaam *" at bounding box center [617, 234] width 488 height 26
type input "[PERSON_NAME]"
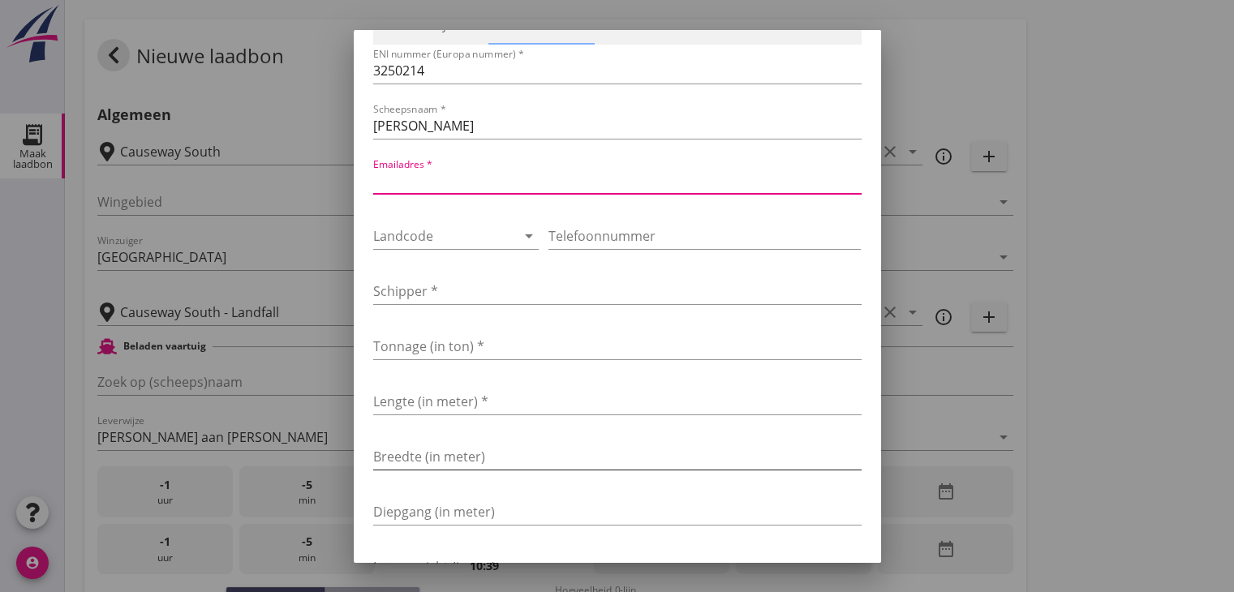
scroll to position [0, 0]
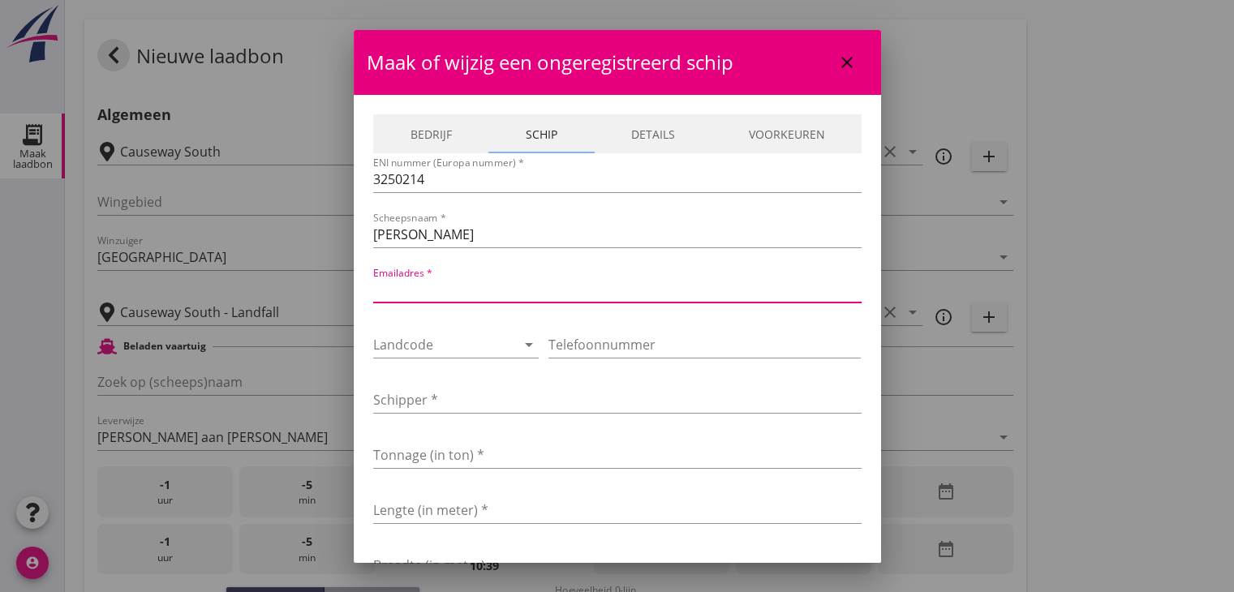
click at [281, 346] on div at bounding box center [617, 296] width 1234 height 592
click at [837, 54] on icon "close" at bounding box center [846, 62] width 19 height 19
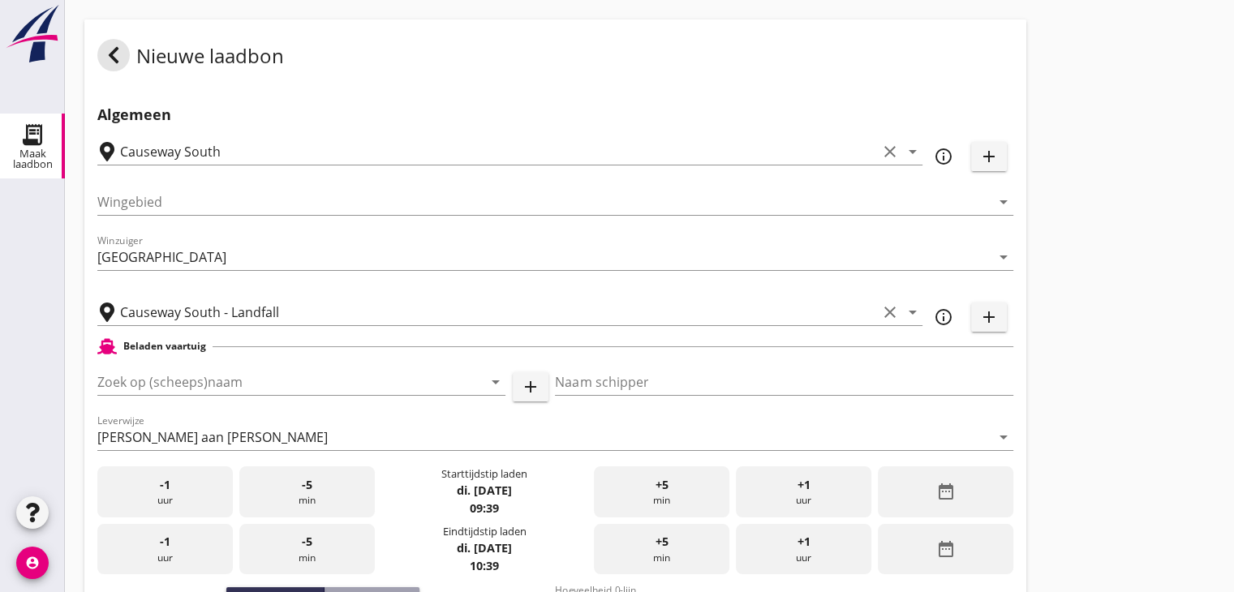
click at [383, 367] on div "Zoek op (scheeps)naam arrow_drop_down add" at bounding box center [322, 385] width 451 height 52
click at [368, 377] on input "Zoek op (scheeps)naam" at bounding box center [278, 382] width 363 height 26
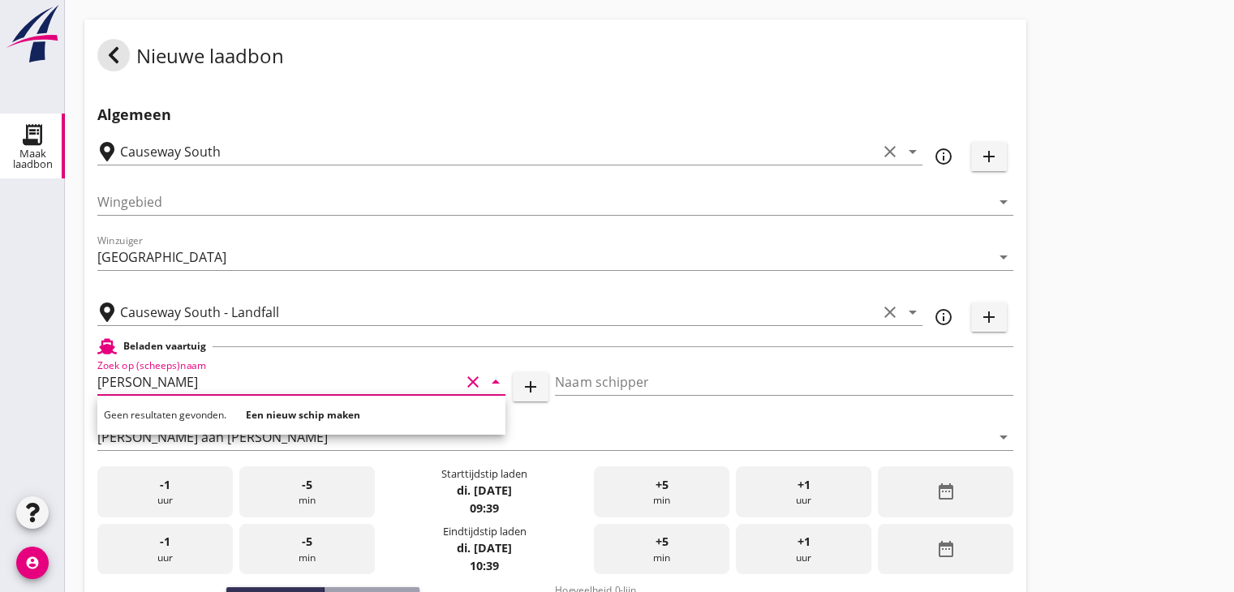
type input "[PERSON_NAME]"
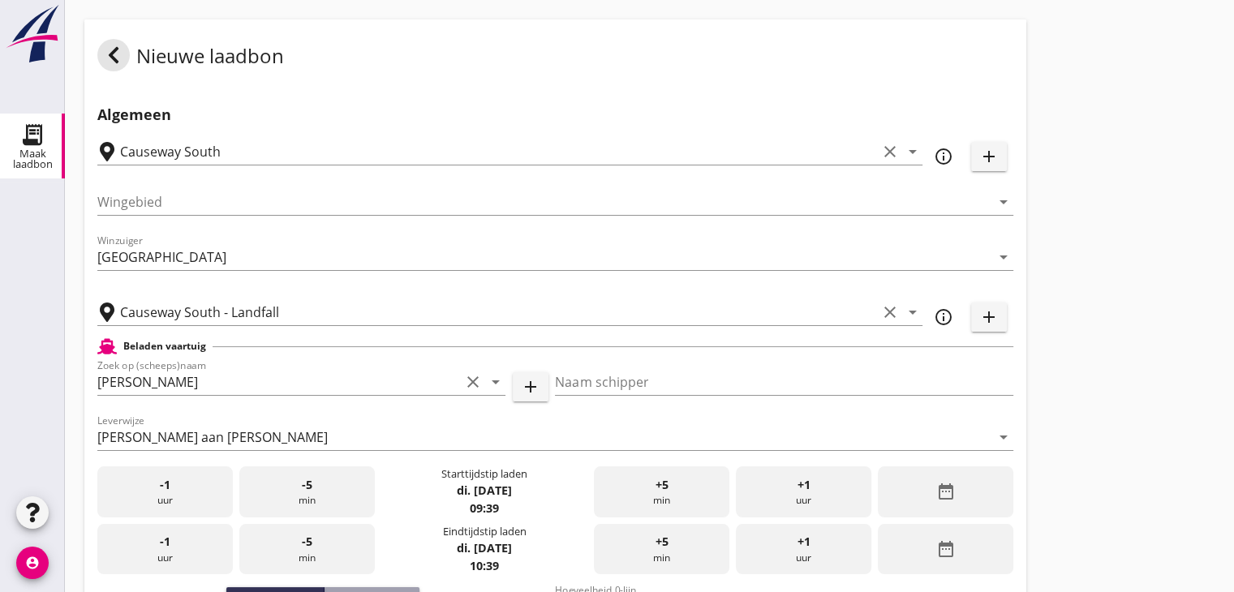
scroll to position [243, 0]
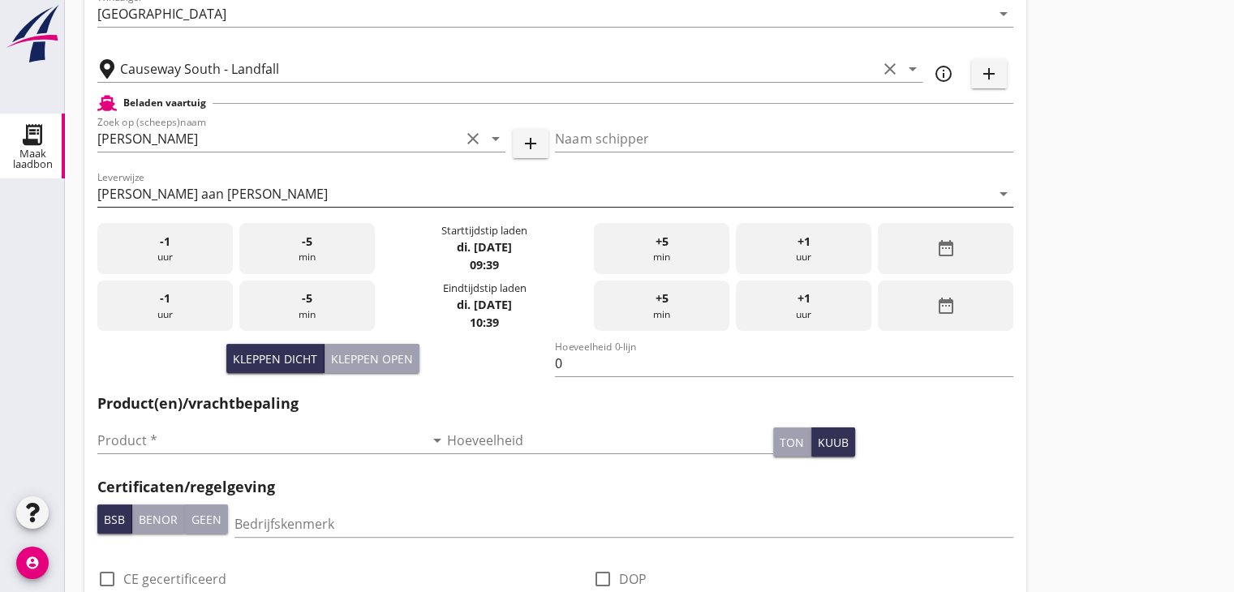
click at [347, 185] on div "[PERSON_NAME] aan [PERSON_NAME]" at bounding box center [543, 194] width 893 height 26
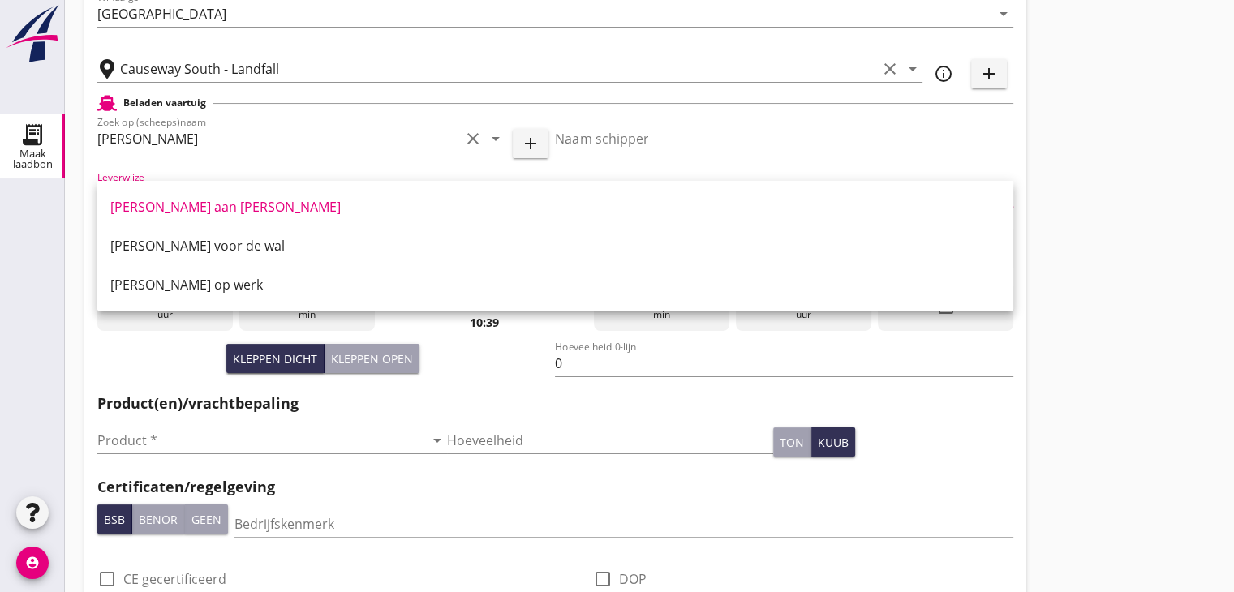
click at [1175, 194] on div "Nieuwe laadbon Algemeen Causeway South clear arrow_drop_down info_outline add W…" at bounding box center [649, 504] width 1169 height 1495
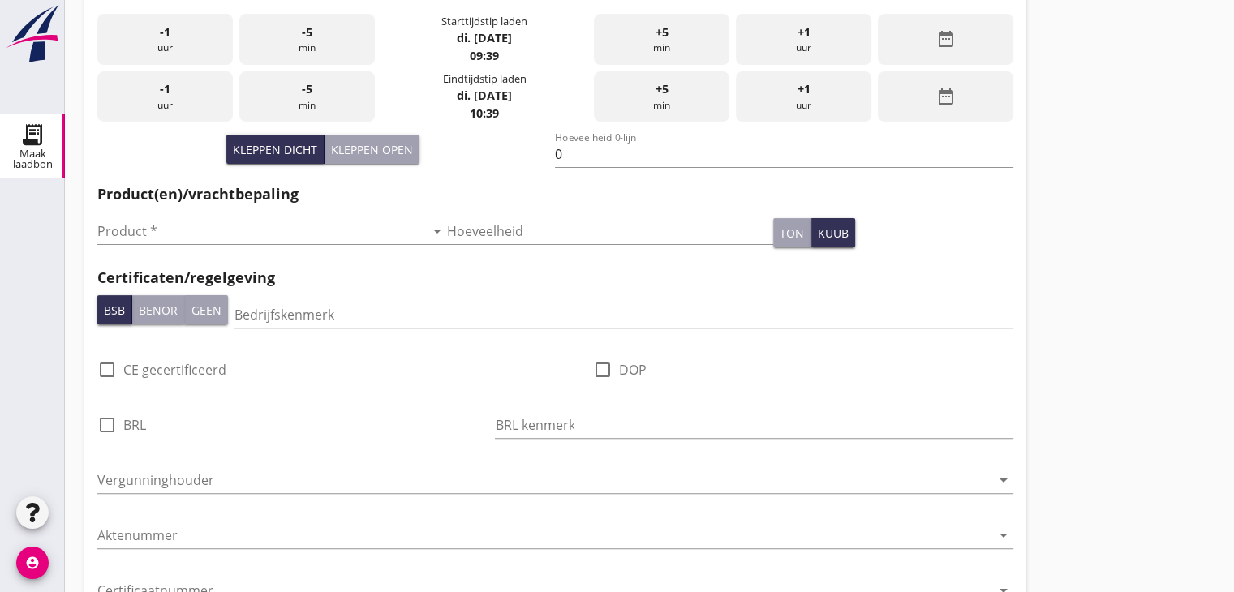
scroll to position [487, 0]
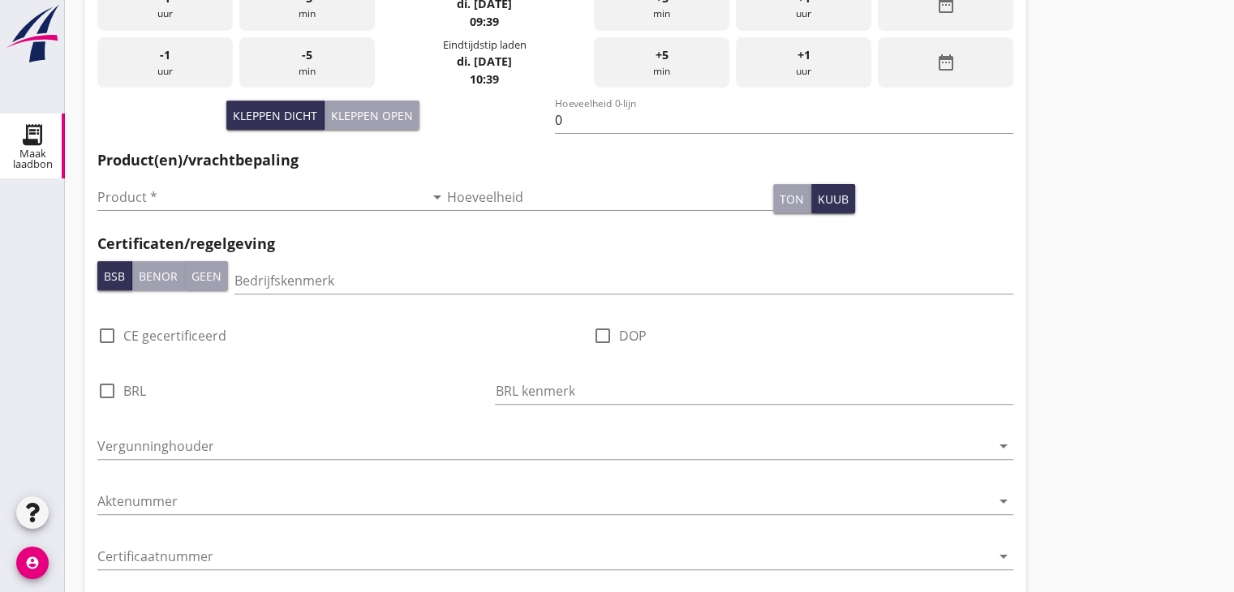
click at [255, 179] on div "Product * arrow_drop_down" at bounding box center [272, 200] width 350 height 52
click at [243, 192] on input "Product *" at bounding box center [260, 197] width 327 height 26
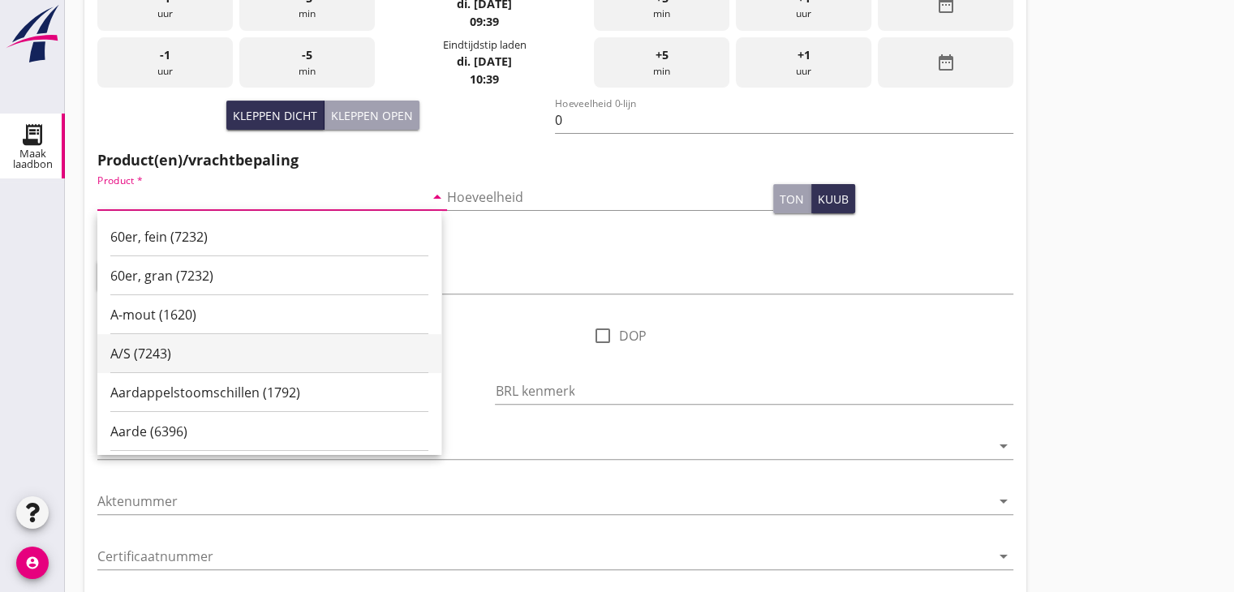
scroll to position [81, 0]
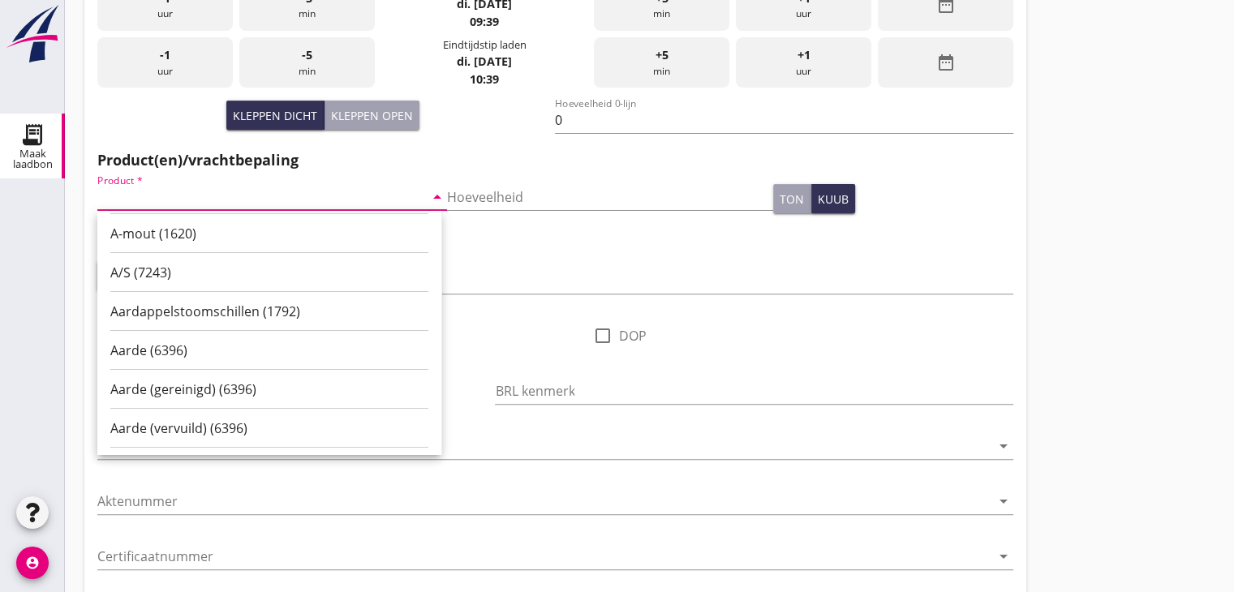
click at [1231, 338] on div "Nieuwe laadbon Algemeen Causeway South clear arrow_drop_down info_outline add W…" at bounding box center [649, 260] width 1169 height 1495
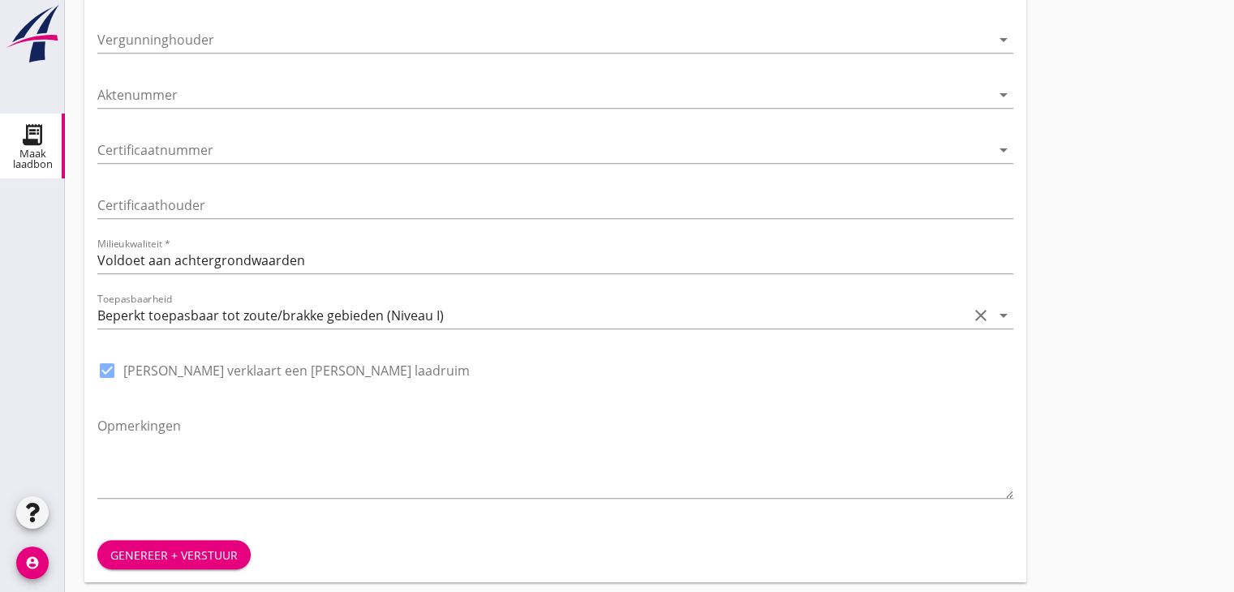
scroll to position [885, 0]
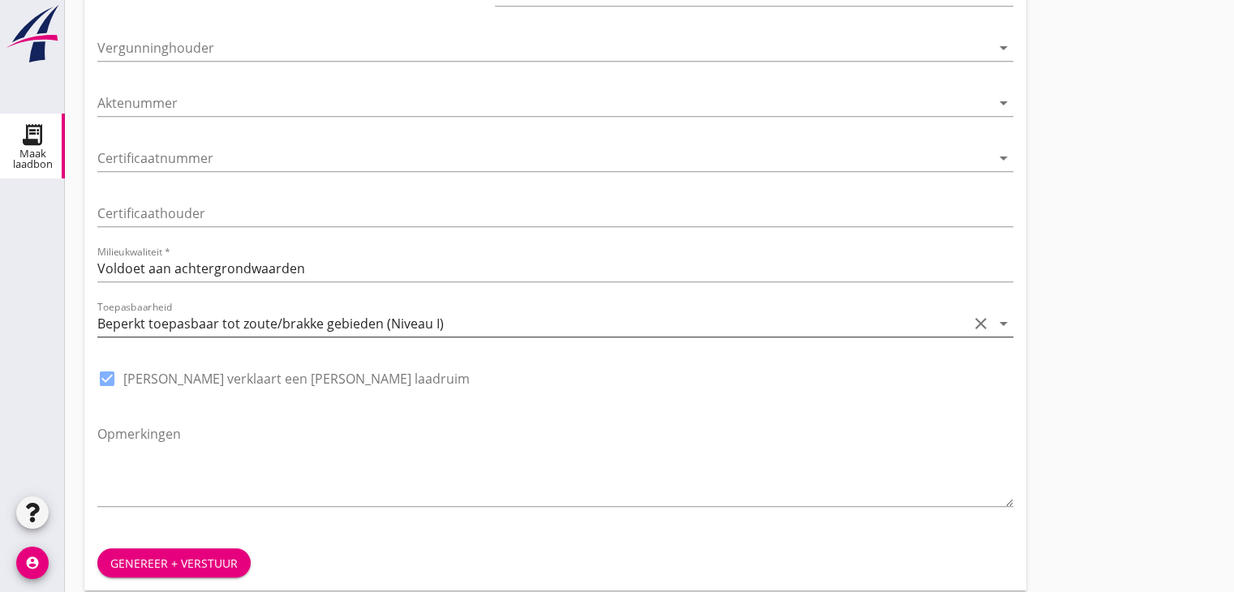
click at [809, 328] on div "Beperkt toepasbaar tot zoute/brakke gebieden (Niveau I)" at bounding box center [532, 324] width 870 height 26
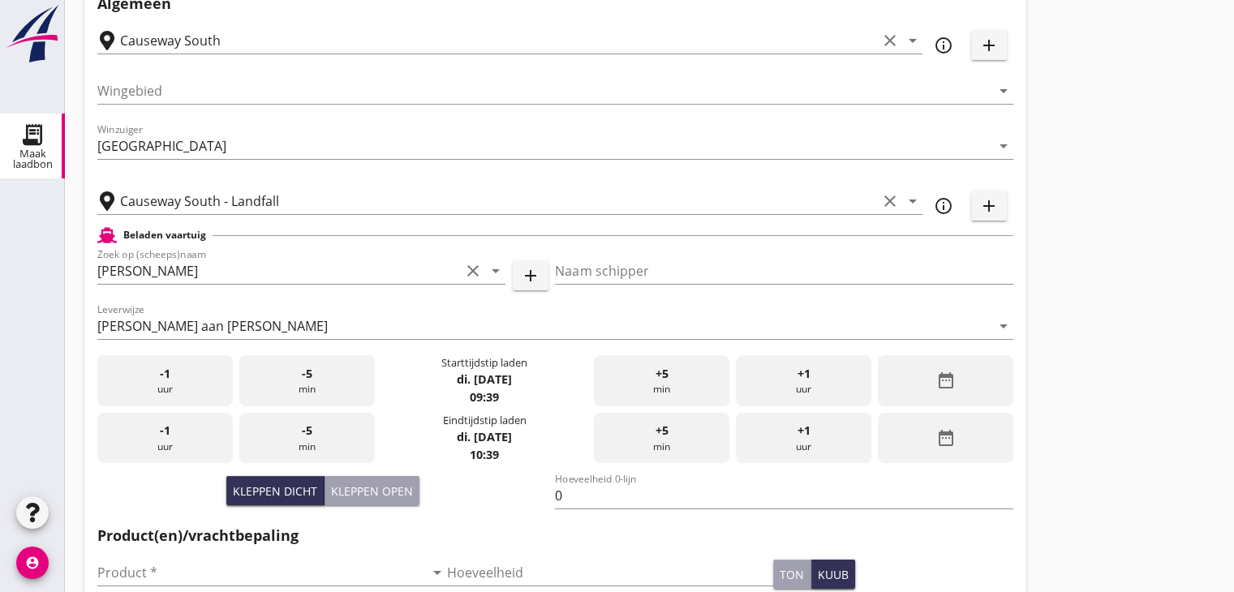
scroll to position [0, 0]
